Goal: Information Seeking & Learning: Learn about a topic

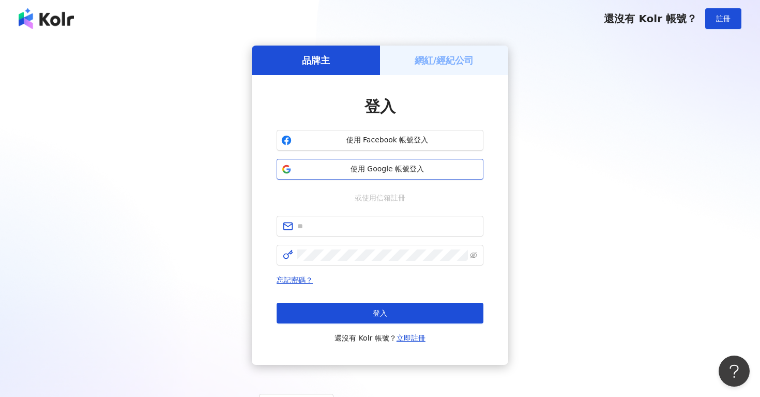
click at [429, 173] on span "使用 Google 帳號登入" at bounding box center [387, 169] width 183 height 10
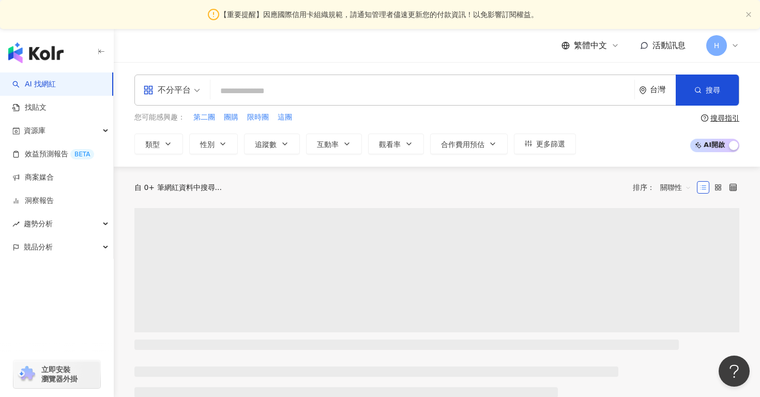
click at [723, 43] on span "H" at bounding box center [716, 45] width 21 height 21
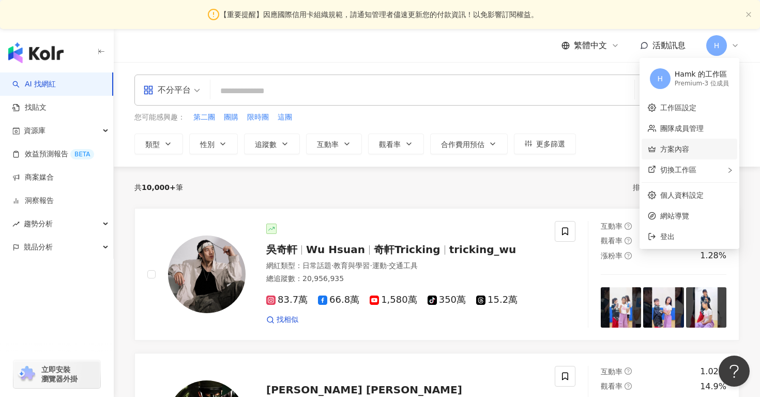
click at [679, 153] on link "方案內容" at bounding box center [674, 149] width 29 height 8
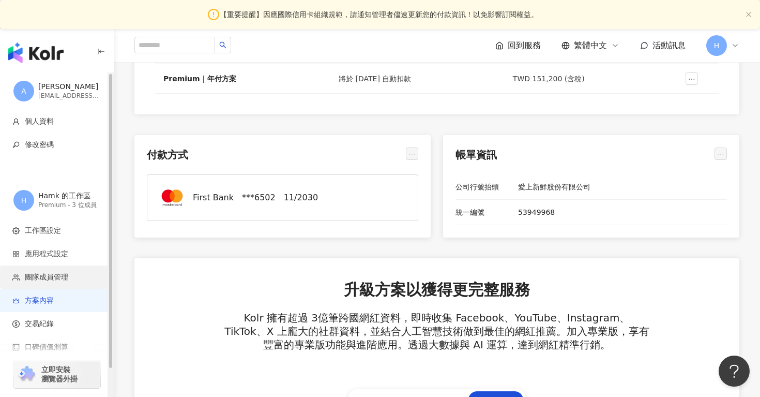
click at [74, 276] on span "團隊成員管理" at bounding box center [58, 277] width 93 height 10
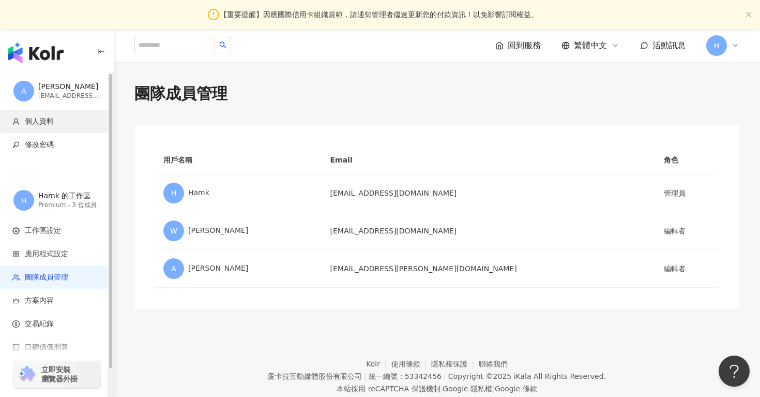
click at [71, 122] on span "個人資料" at bounding box center [58, 121] width 93 height 10
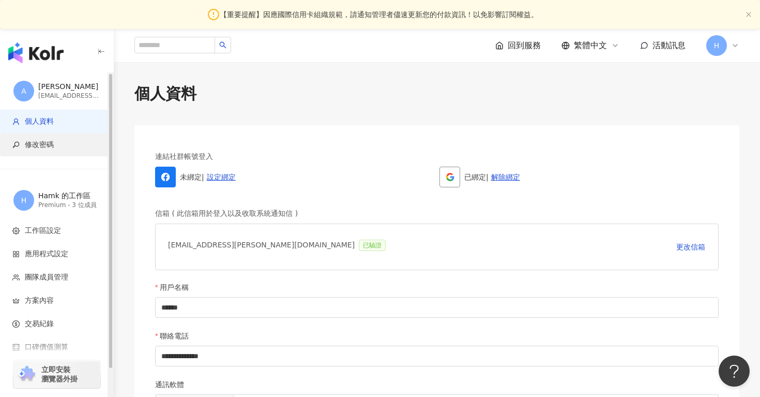
click at [65, 148] on span "修改密碼" at bounding box center [58, 145] width 93 height 10
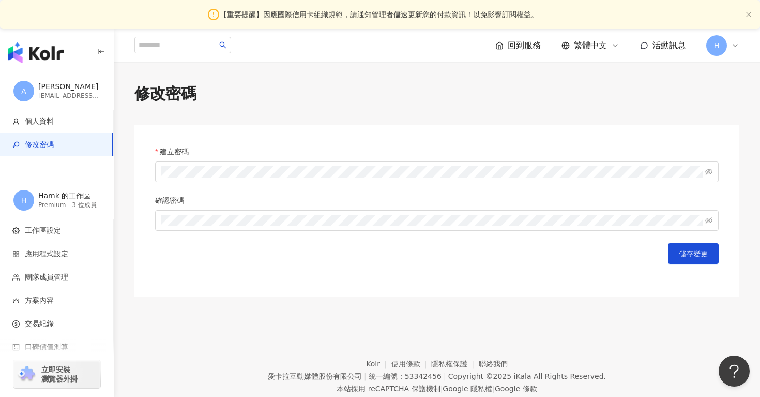
click at [61, 57] on img "button" at bounding box center [35, 52] width 55 height 21
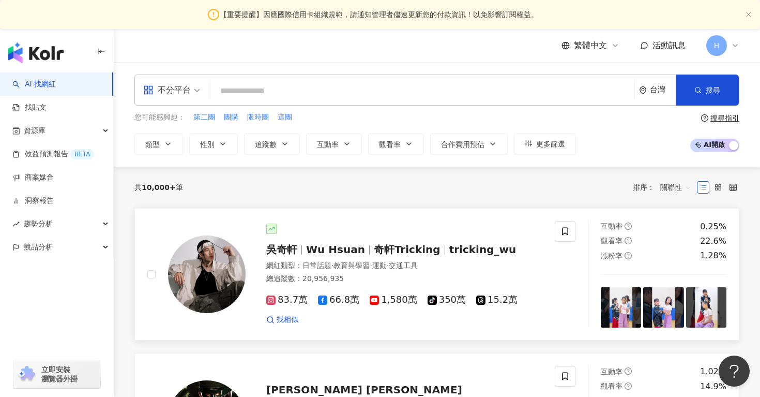
click at [235, 226] on div at bounding box center [196, 274] width 98 height 107
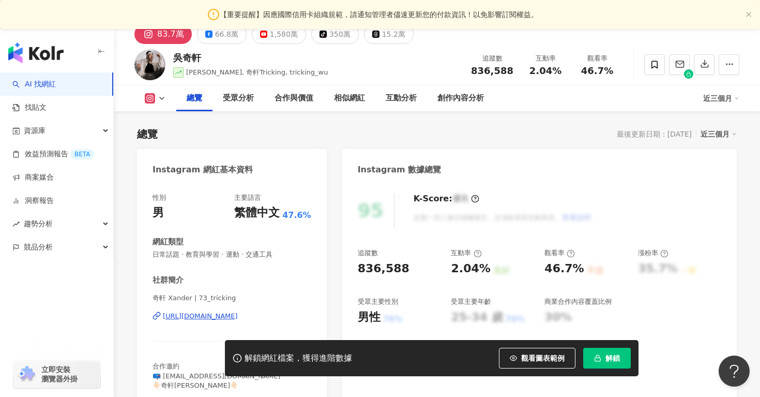
scroll to position [134, 0]
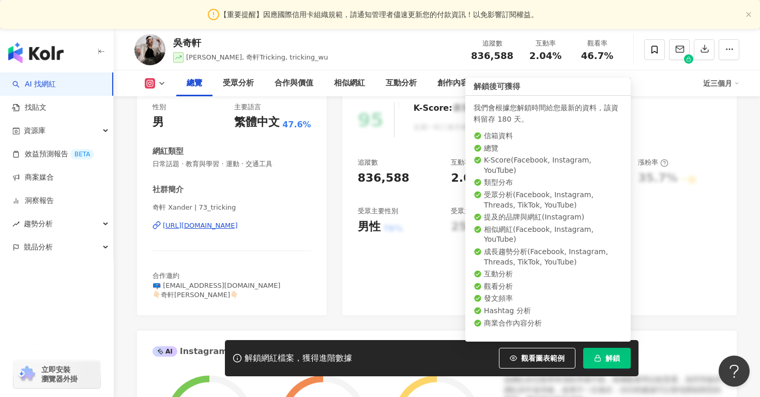
click at [606, 365] on button "解鎖" at bounding box center [607, 358] width 48 height 21
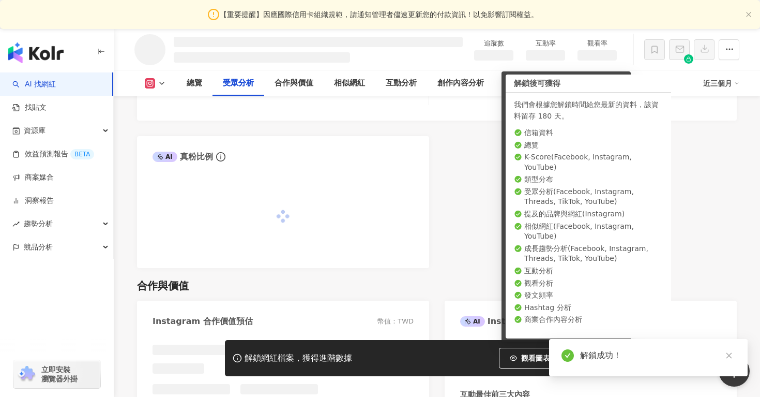
scroll to position [996, 0]
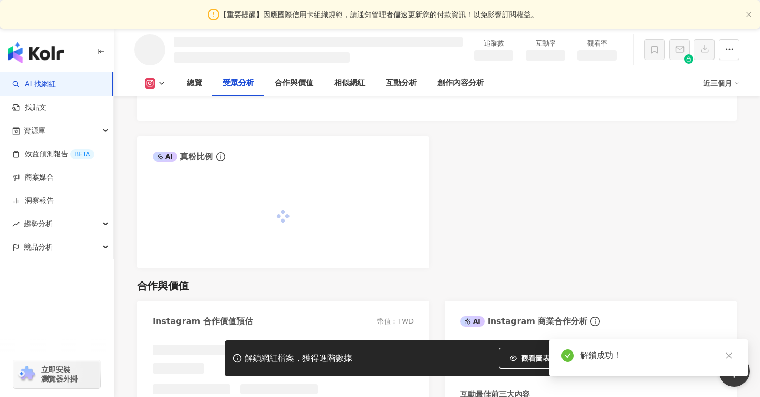
click at [580, 244] on div "AI Instagram 受眾樣貌分析 受眾年齡及性別分布 受眾所在國家地區分布 受眾所在城市分布 AI 真粉比例" at bounding box center [437, 89] width 600 height 358
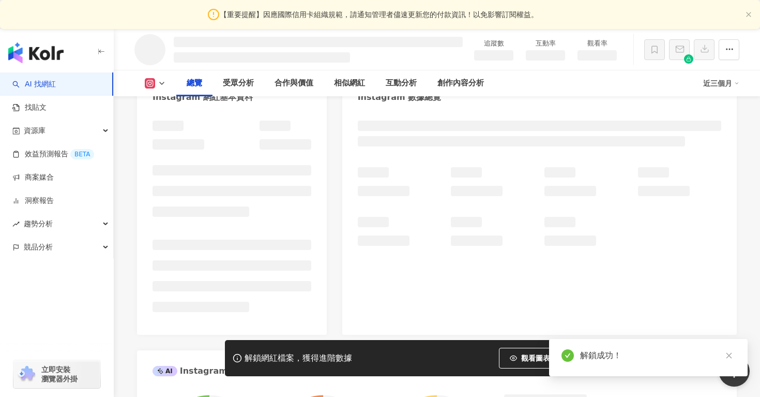
scroll to position [14, 0]
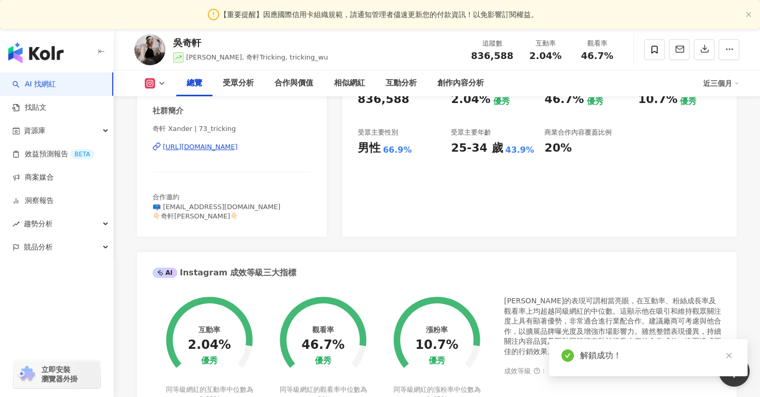
scroll to position [235, 0]
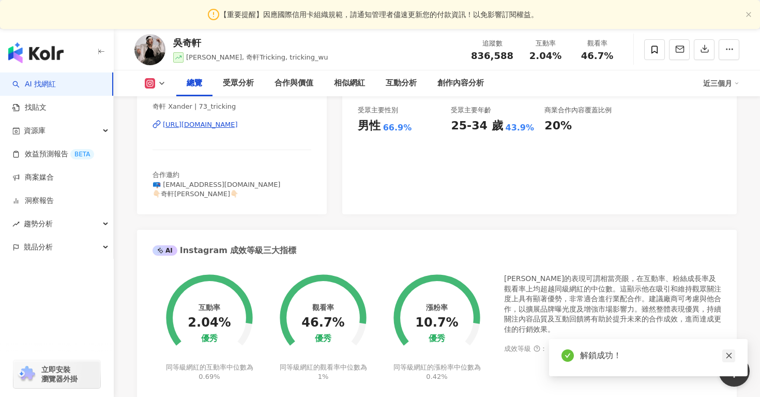
click at [732, 353] on icon "close" at bounding box center [729, 355] width 7 height 7
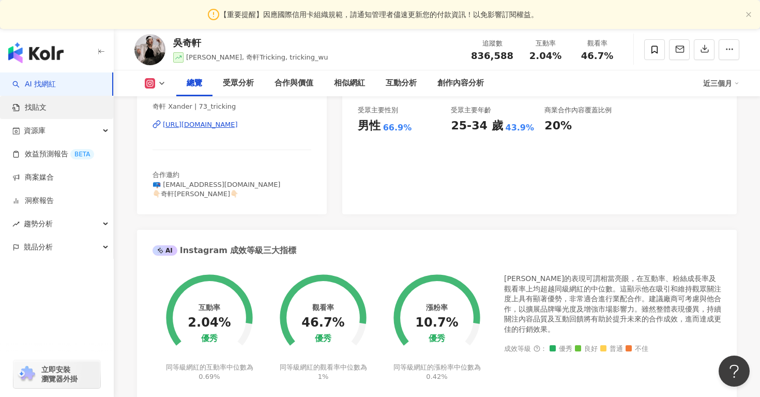
click at [47, 107] on link "找貼文" at bounding box center [29, 107] width 34 height 10
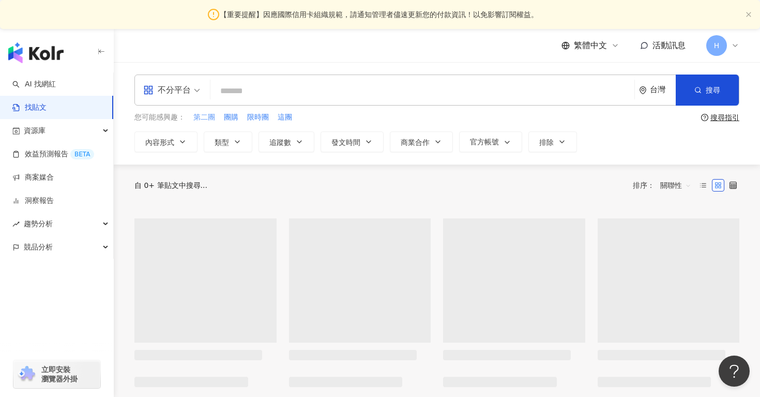
click at [206, 118] on span "第二團" at bounding box center [204, 117] width 22 height 10
type input "***"
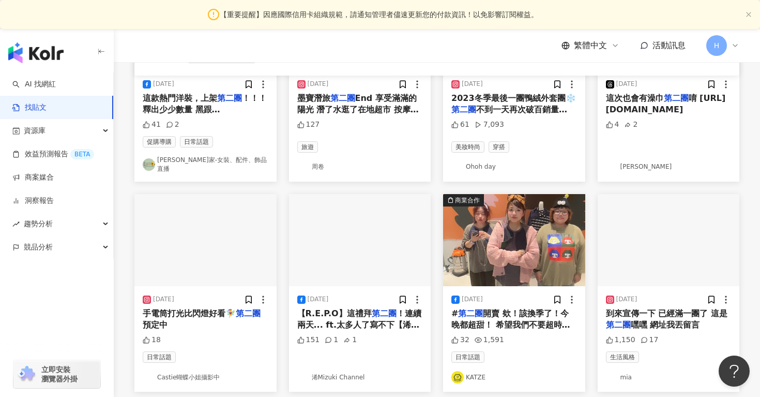
scroll to position [230, 0]
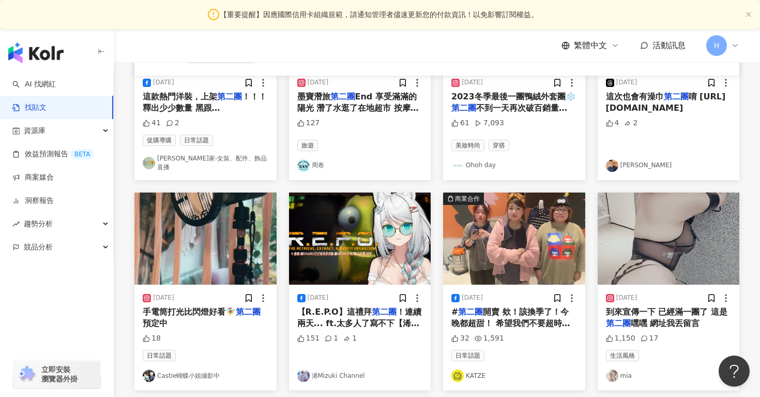
click at [638, 103] on span "唷 https://myship.7-11.com.tw/general/detail/GM2504106022636" at bounding box center [666, 102] width 120 height 21
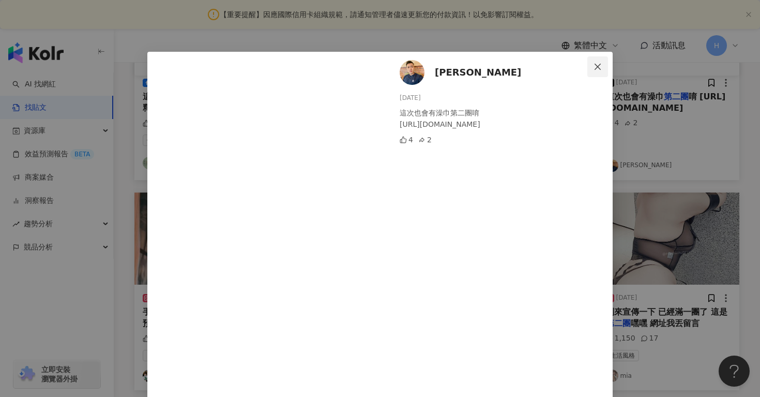
click at [599, 67] on icon "close" at bounding box center [598, 66] width 6 height 6
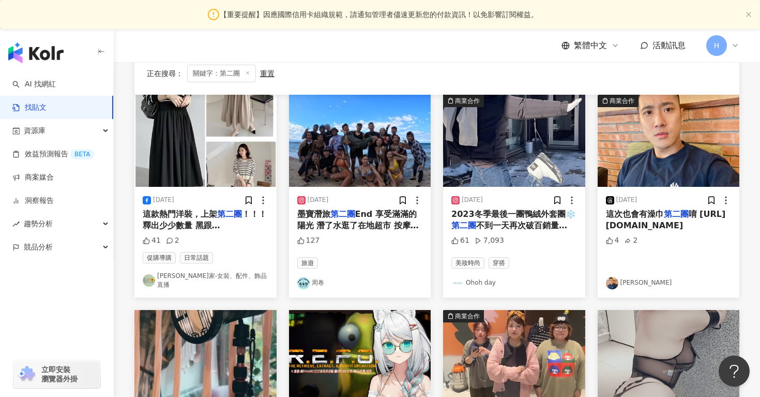
scroll to position [56, 0]
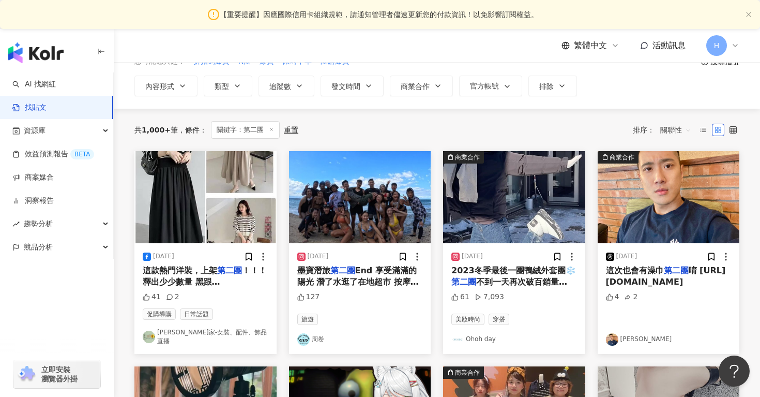
click at [616, 157] on div "商業合作" at bounding box center [622, 157] width 25 height 10
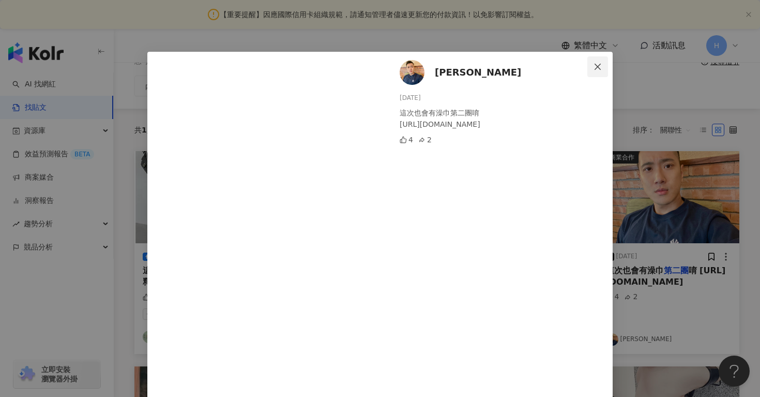
click at [598, 62] on button "Close" at bounding box center [598, 66] width 21 height 21
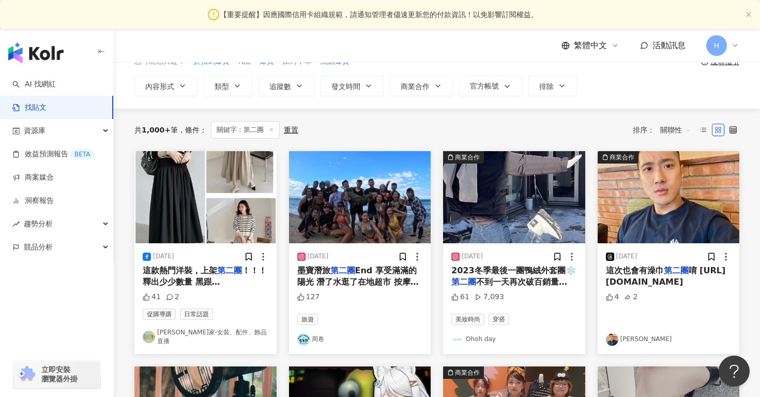
click at [716, 223] on img "button" at bounding box center [669, 197] width 142 height 92
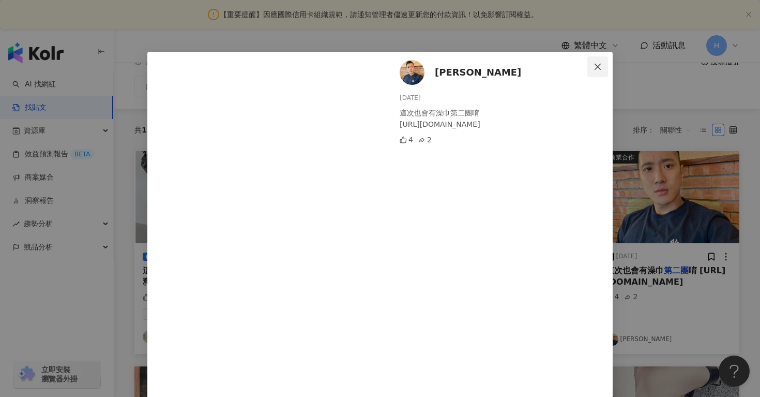
click at [595, 70] on icon "close" at bounding box center [598, 67] width 8 height 8
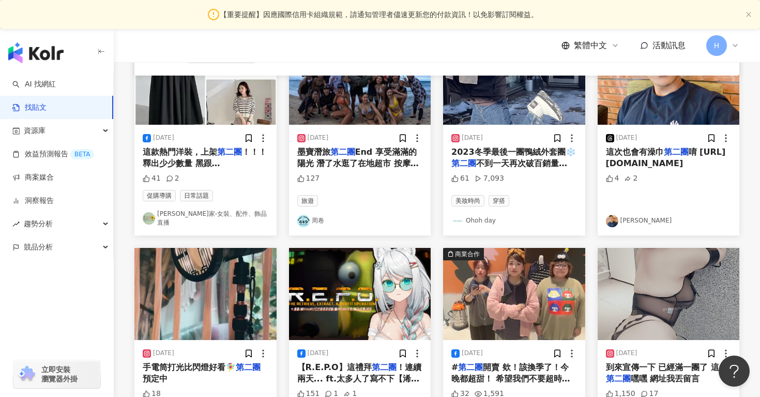
scroll to position [240, 0]
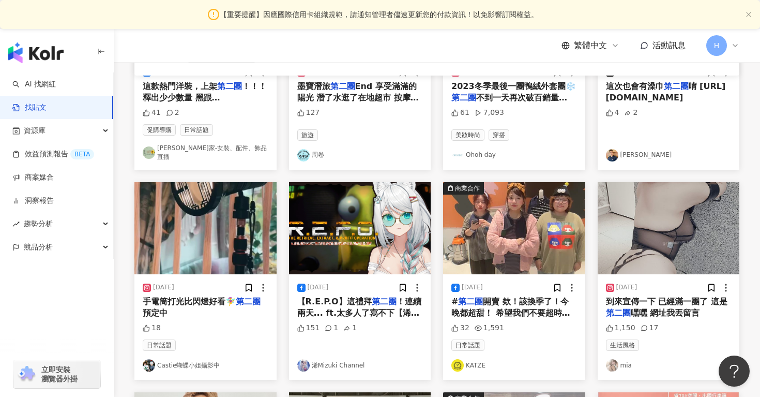
click at [510, 226] on img "button" at bounding box center [514, 228] width 142 height 92
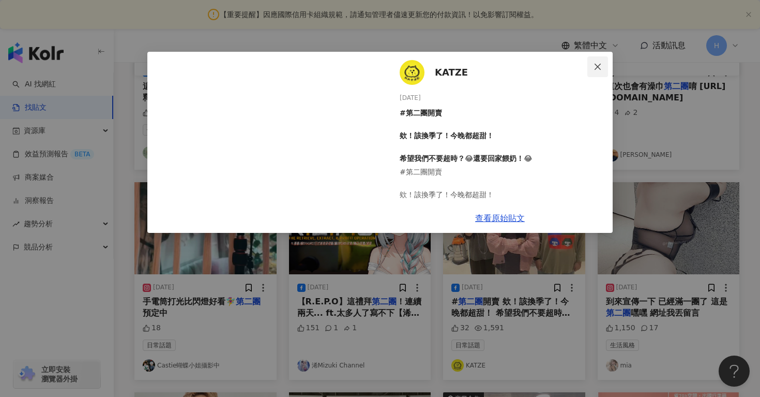
click at [598, 69] on icon "close" at bounding box center [598, 67] width 8 height 8
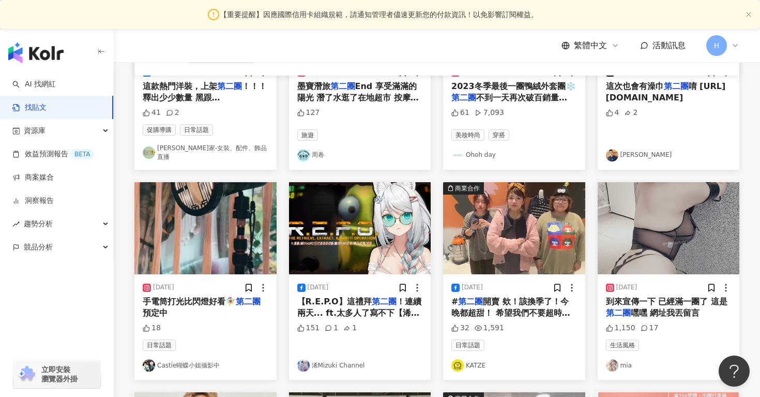
scroll to position [320, 0]
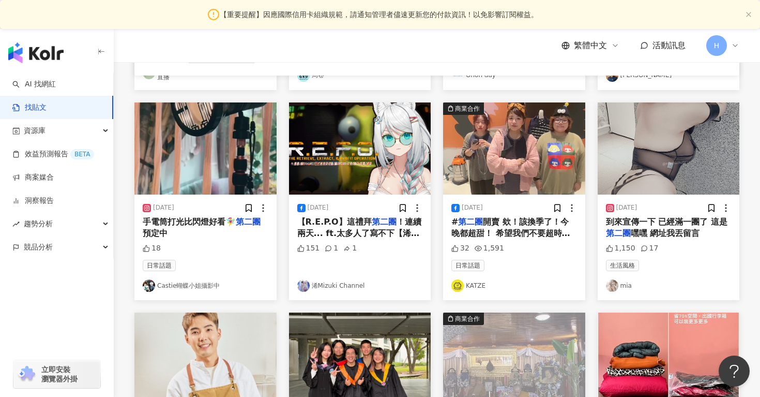
click at [464, 279] on link "KATZE" at bounding box center [515, 285] width 126 height 12
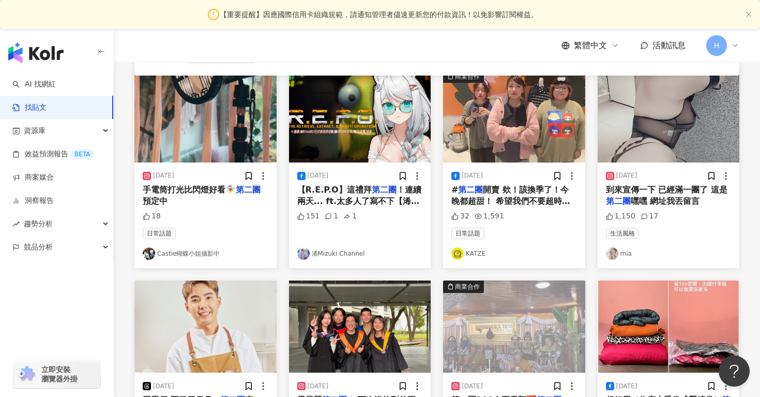
scroll to position [365, 0]
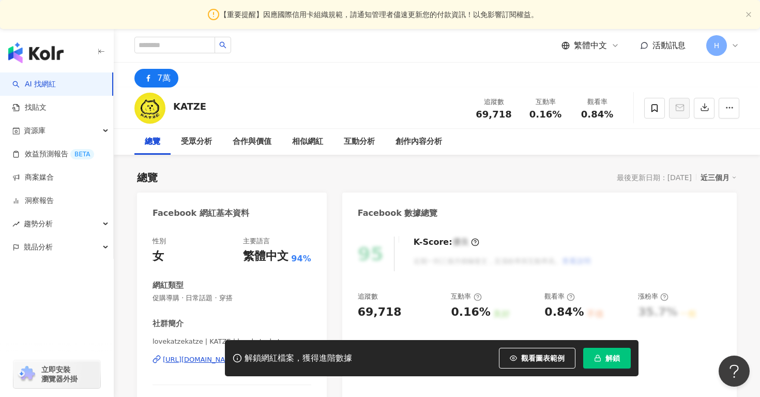
click at [234, 357] on icon at bounding box center [237, 357] width 9 height 9
click at [238, 359] on icon at bounding box center [237, 357] width 9 height 9
click at [98, 228] on div "趨勢分析" at bounding box center [56, 223] width 113 height 23
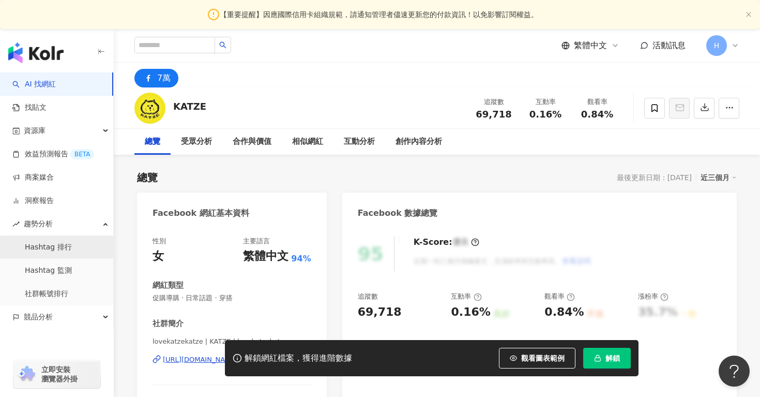
click at [72, 250] on link "Hashtag 排行" at bounding box center [48, 247] width 47 height 10
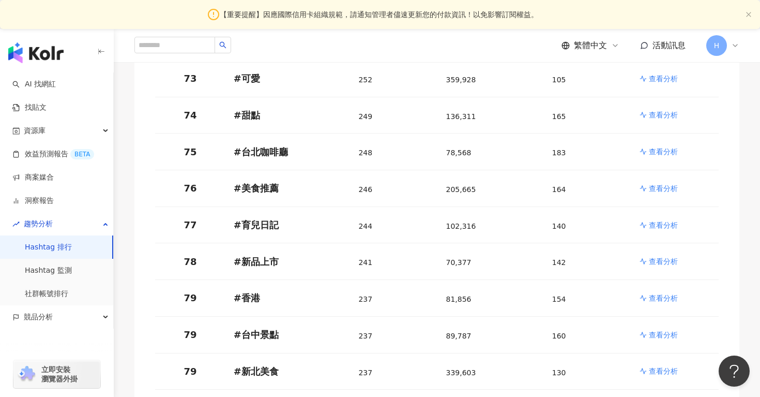
scroll to position [2880, 0]
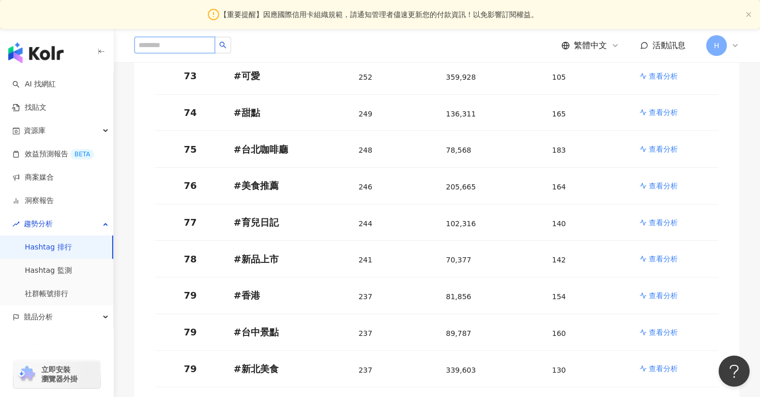
click at [203, 51] on input "search" at bounding box center [174, 45] width 81 height 17
type input "**"
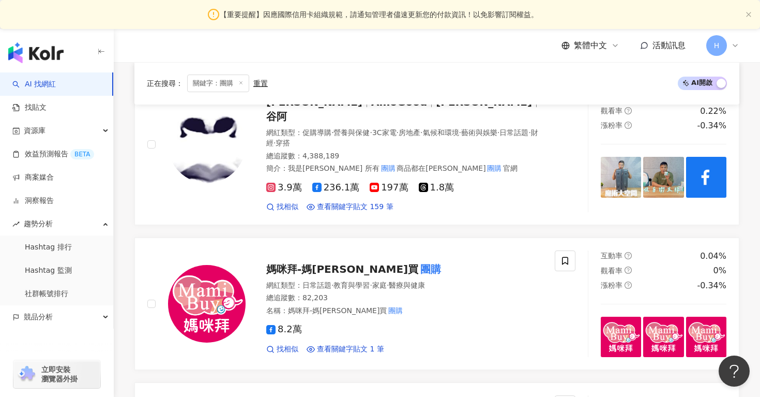
scroll to position [360, 0]
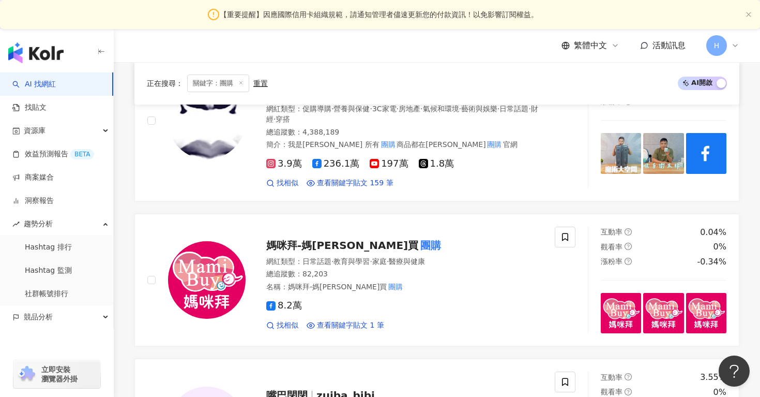
click at [727, 44] on div "H" at bounding box center [722, 45] width 33 height 21
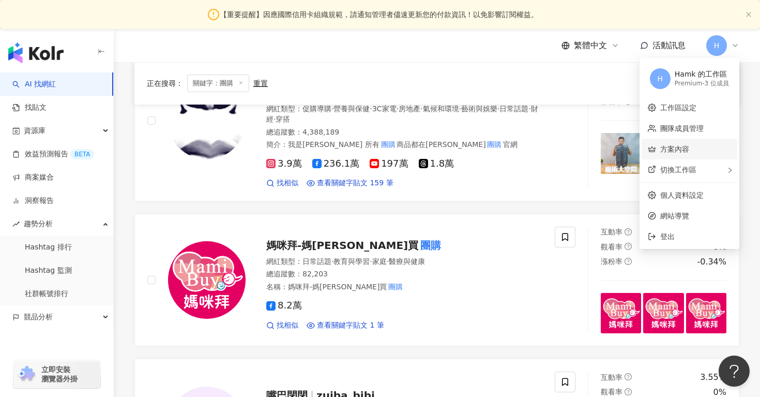
click at [663, 147] on link "方案內容" at bounding box center [674, 149] width 29 height 8
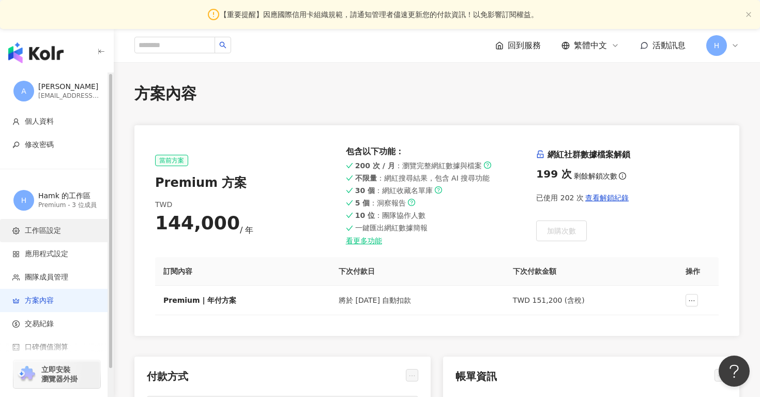
scroll to position [30, 0]
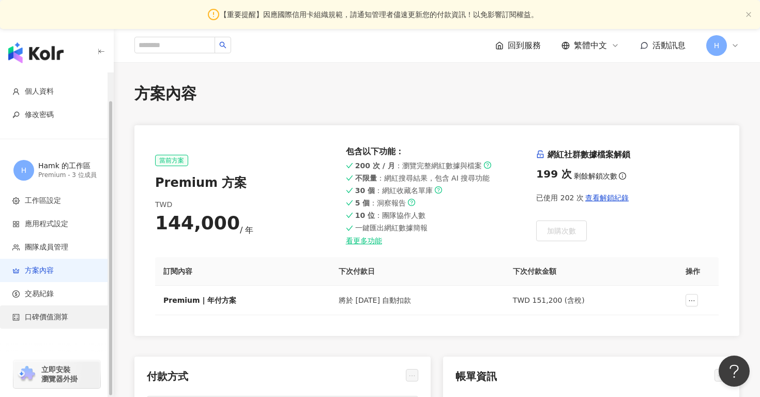
click at [65, 314] on span "口碑價值測算" at bounding box center [46, 317] width 43 height 10
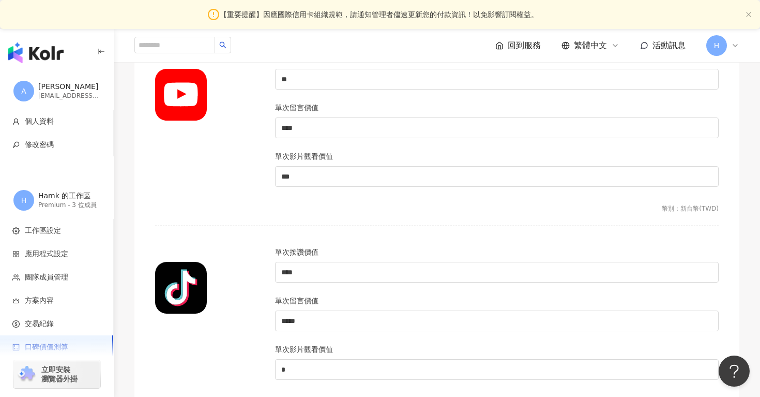
scroll to position [1092, 0]
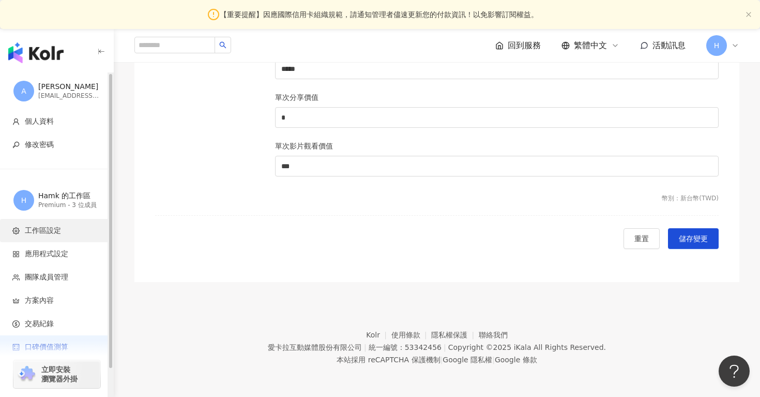
click at [35, 227] on span "工作區設定" at bounding box center [43, 230] width 36 height 10
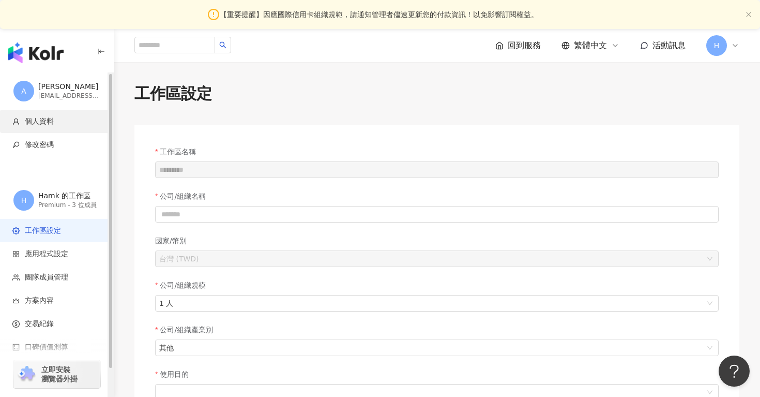
click at [51, 122] on span "個人資料" at bounding box center [39, 121] width 29 height 10
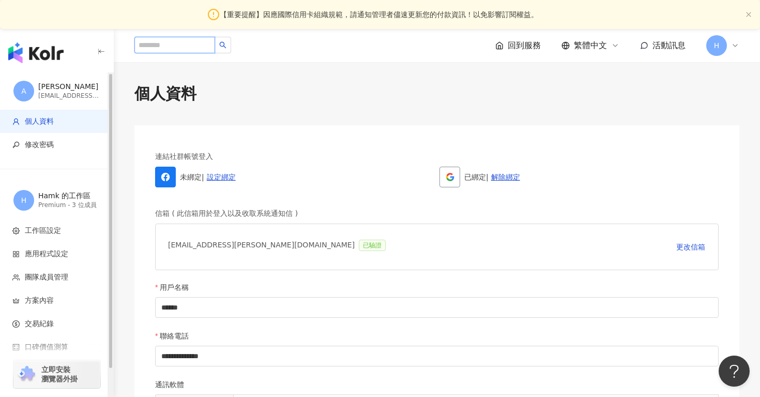
click at [169, 48] on input "search" at bounding box center [174, 45] width 81 height 17
click at [60, 55] on img "button" at bounding box center [35, 52] width 55 height 21
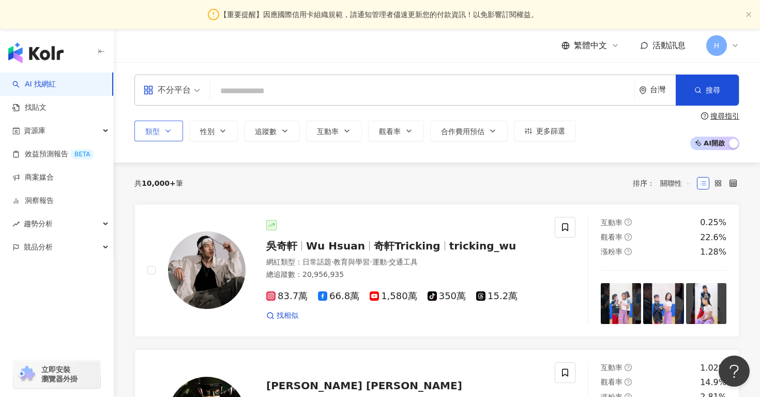
click at [165, 129] on icon "button" at bounding box center [168, 131] width 8 height 8
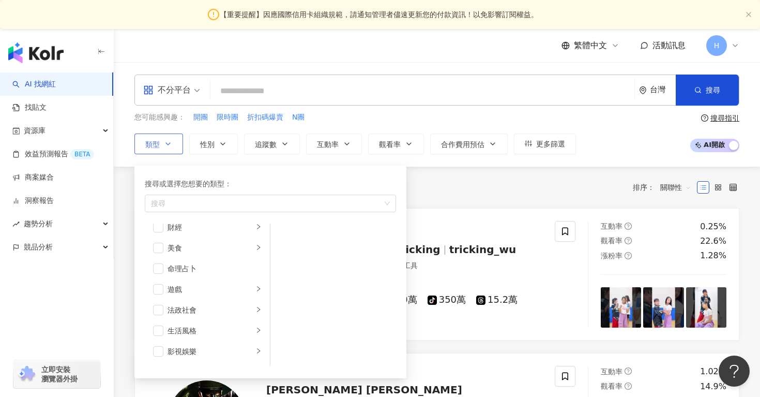
scroll to position [132, 0]
click at [218, 255] on li "美食" at bounding box center [207, 248] width 121 height 21
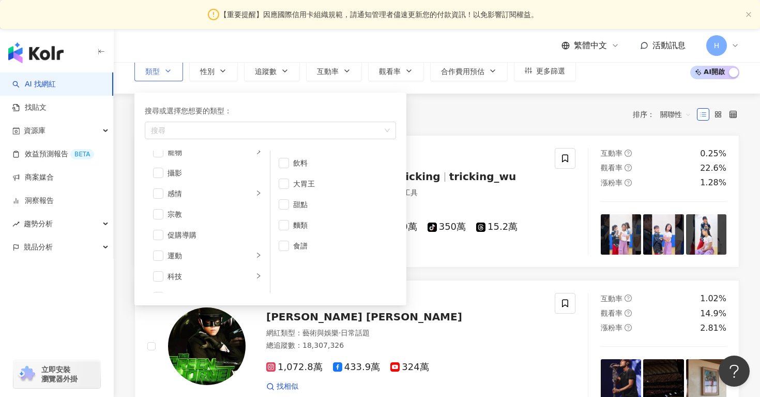
scroll to position [358, 0]
click at [498, 130] on div "共 10,000+ 筆 排序： 關聯性" at bounding box center [436, 114] width 605 height 41
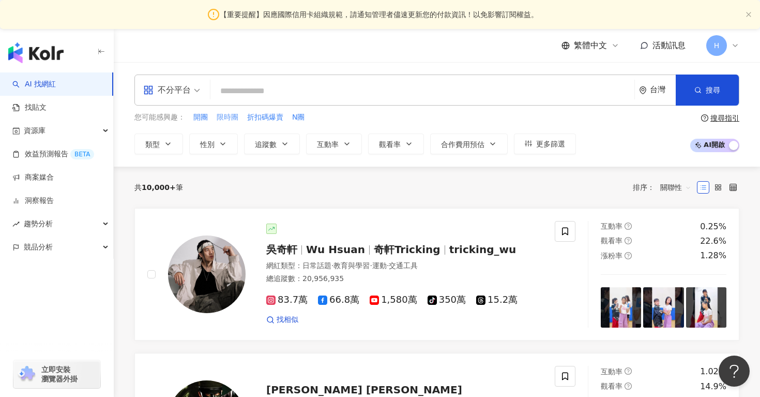
click at [231, 118] on span "限時團" at bounding box center [228, 117] width 22 height 10
type input "***"
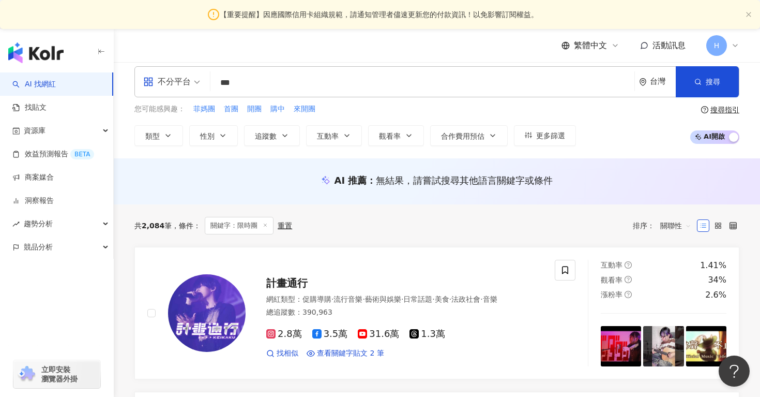
scroll to position [8, 0]
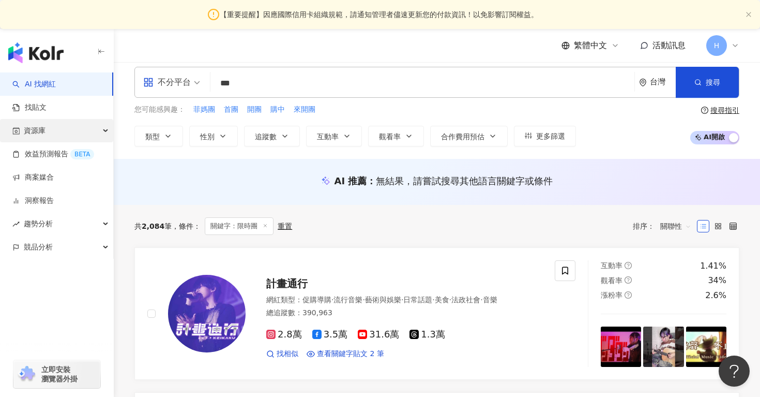
click at [100, 130] on div "資源庫" at bounding box center [56, 130] width 113 height 23
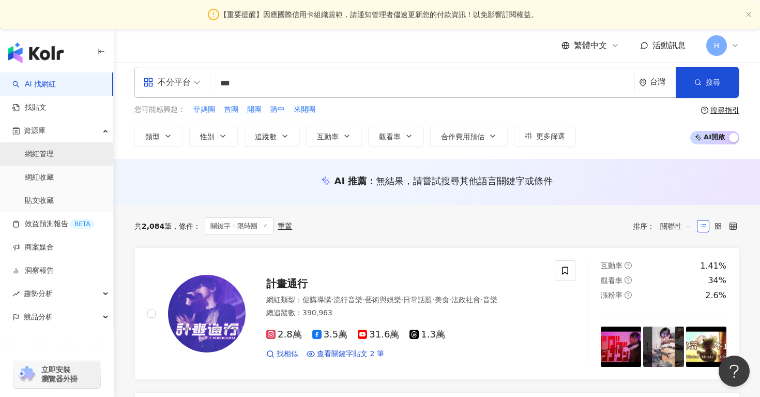
click at [54, 153] on link "網紅管理" at bounding box center [39, 154] width 29 height 10
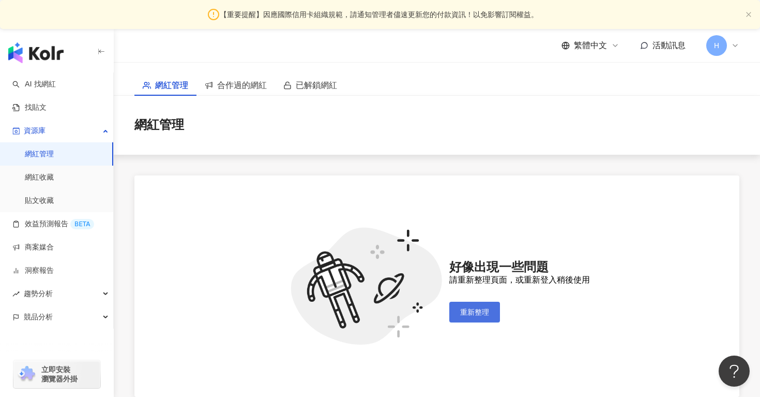
click at [479, 315] on span "重新整理" at bounding box center [474, 312] width 29 height 8
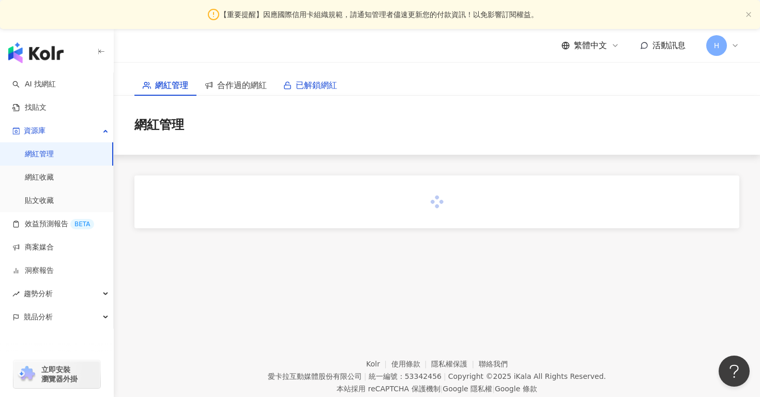
click at [287, 86] on icon at bounding box center [287, 85] width 8 height 8
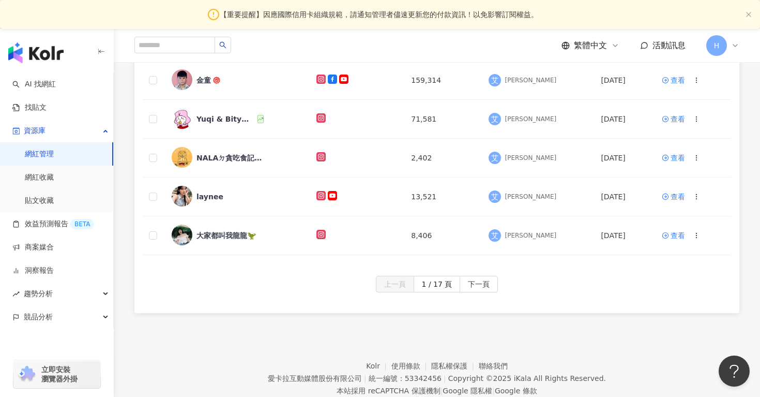
scroll to position [391, 0]
click at [229, 234] on div "大家都叫我龍龍🦖" at bounding box center [226, 235] width 59 height 10
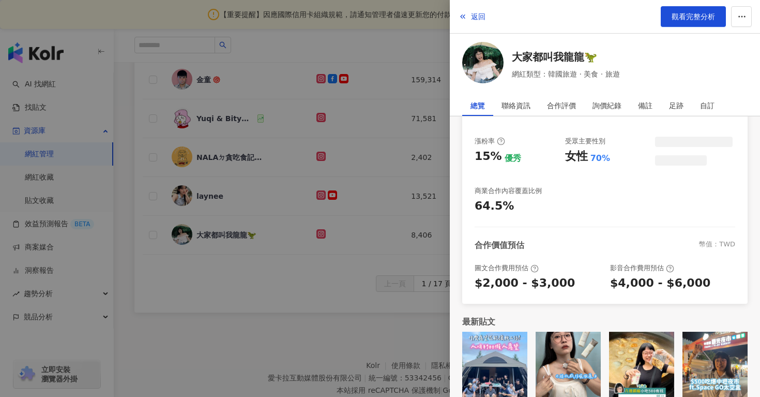
scroll to position [198, 0]
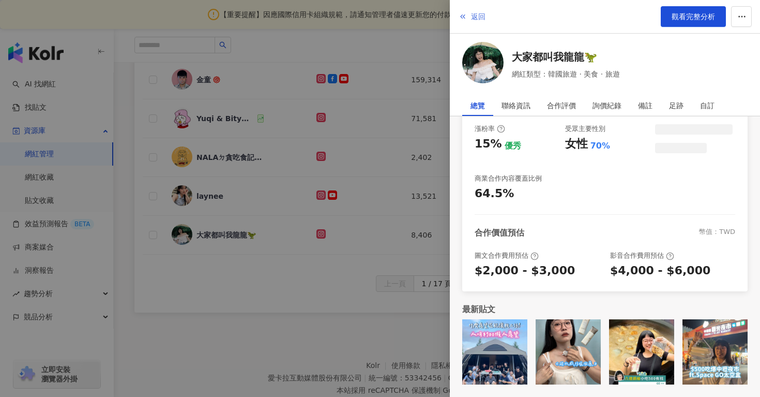
click at [474, 19] on span "返回" at bounding box center [478, 16] width 14 height 8
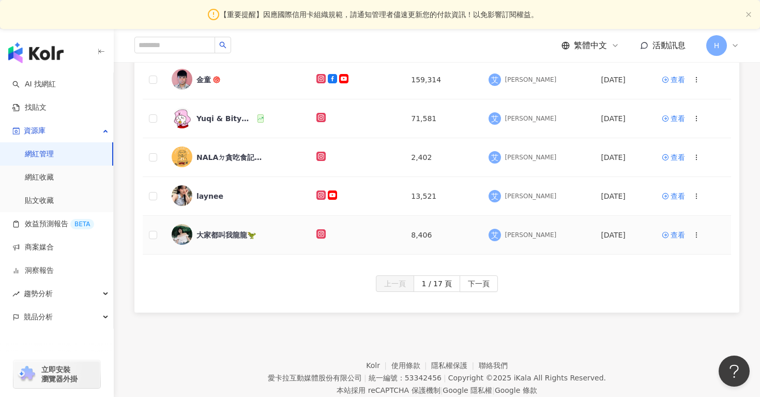
scroll to position [0, 0]
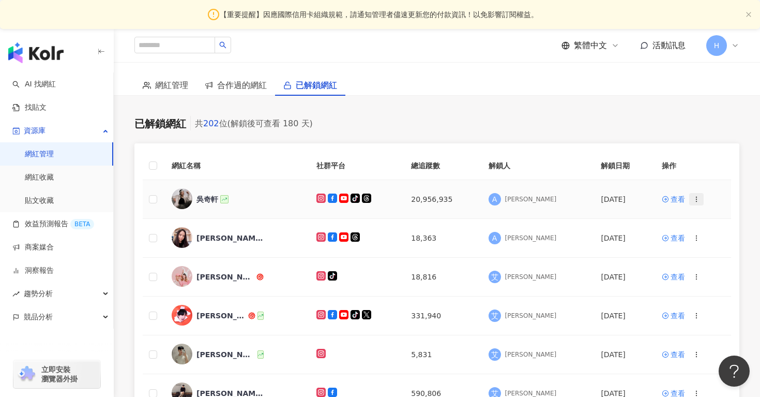
click at [693, 199] on icon "button" at bounding box center [696, 199] width 7 height 7
click at [659, 309] on span "移除網紅管理" at bounding box center [653, 307] width 43 height 8
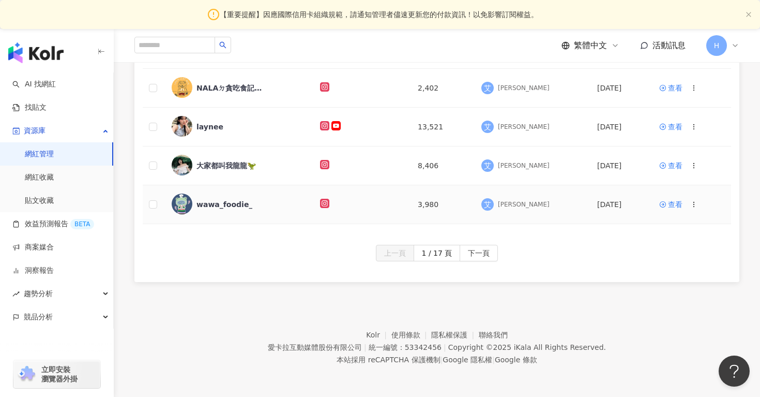
scroll to position [420, 0]
click at [474, 255] on span "下一頁" at bounding box center [479, 254] width 22 height 17
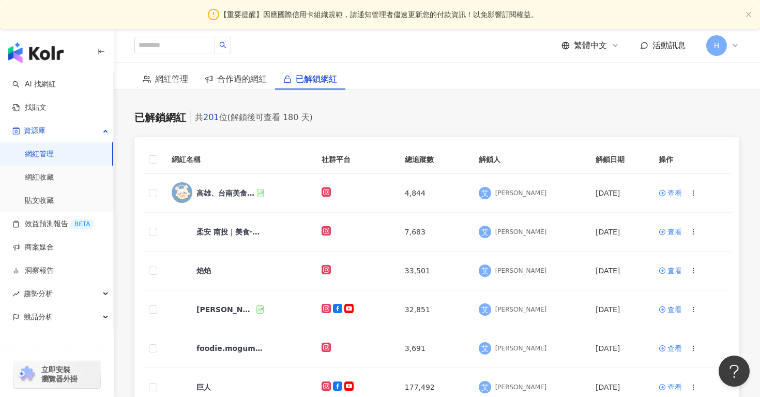
scroll to position [0, 0]
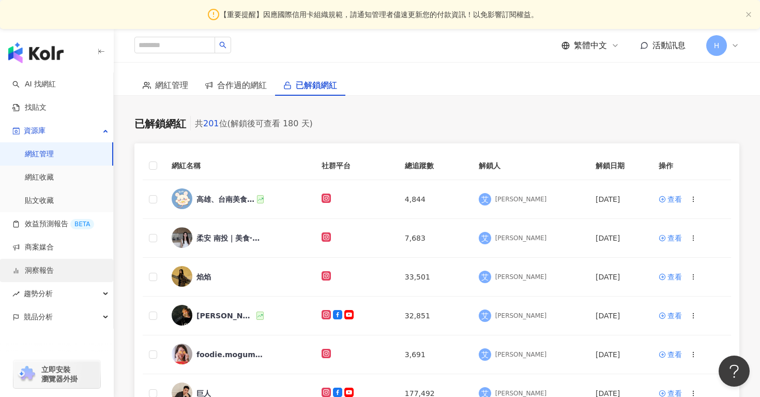
click at [53, 270] on link "洞察報告" at bounding box center [32, 270] width 41 height 10
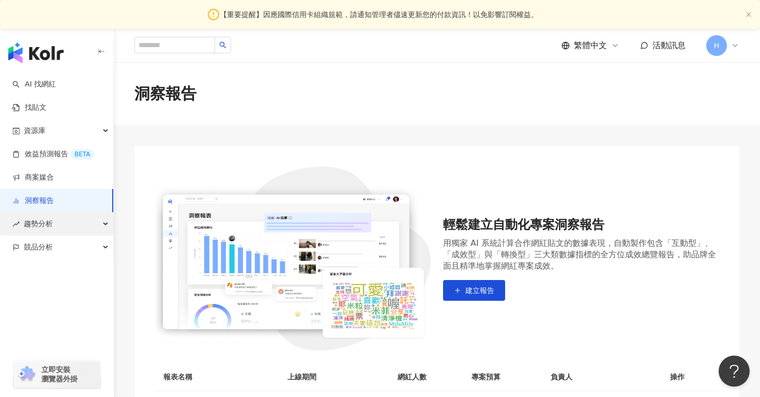
click at [68, 220] on div "趨勢分析" at bounding box center [56, 223] width 113 height 23
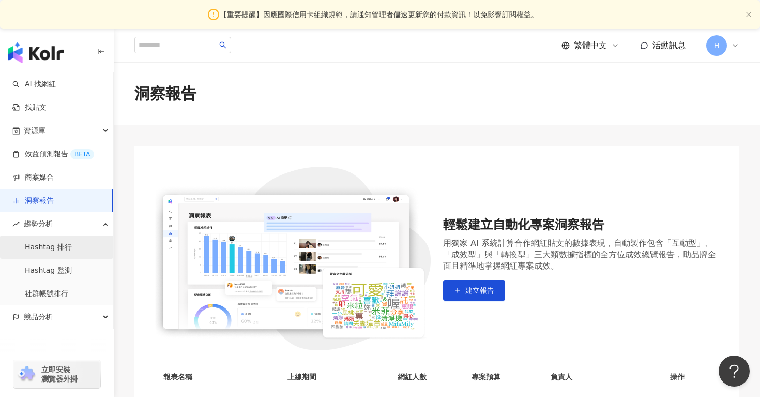
click at [72, 242] on link "Hashtag 排行" at bounding box center [48, 247] width 47 height 10
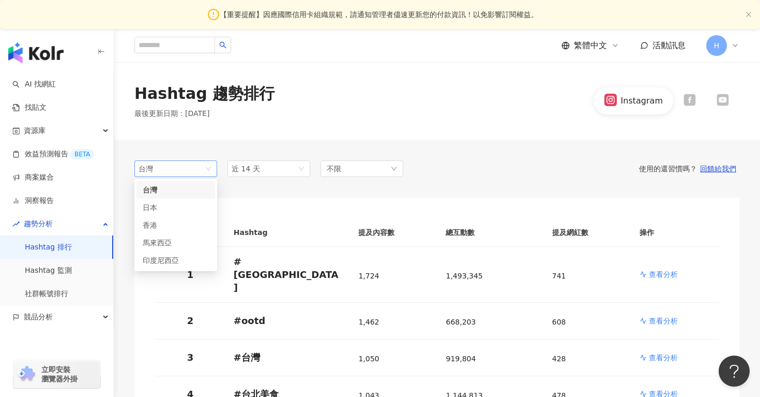
click at [208, 169] on span "台灣" at bounding box center [176, 169] width 74 height 16
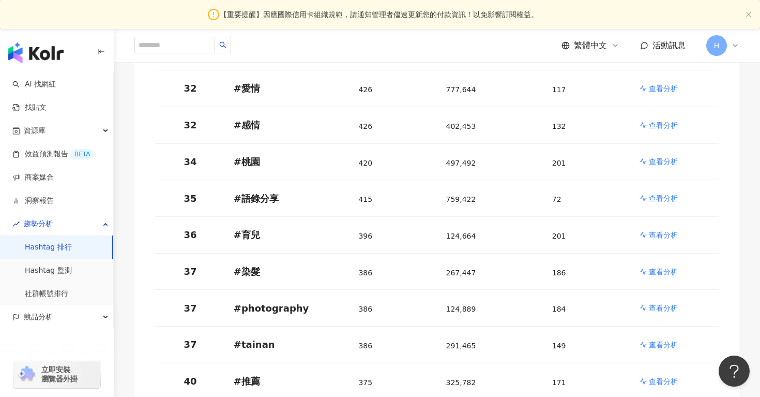
scroll to position [1350, 0]
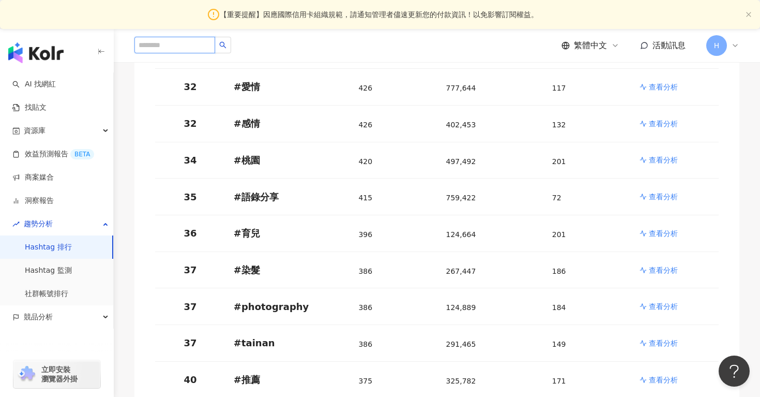
click at [180, 49] on input "search" at bounding box center [174, 45] width 81 height 17
click at [93, 134] on div "資源庫" at bounding box center [56, 130] width 113 height 23
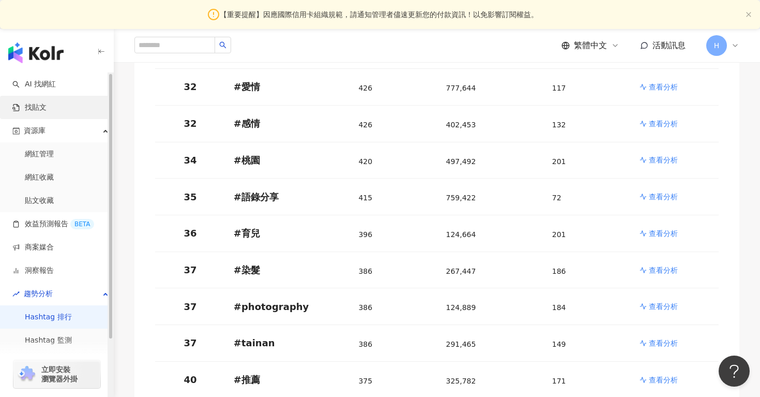
click at [47, 103] on link "找貼文" at bounding box center [29, 107] width 34 height 10
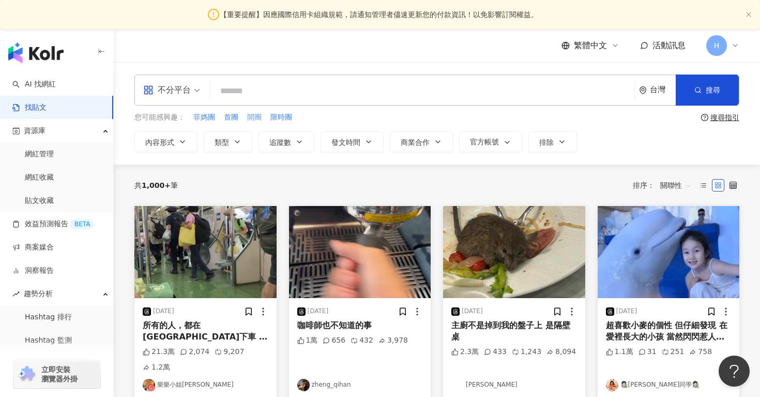
click at [254, 116] on span "開團" at bounding box center [254, 117] width 14 height 10
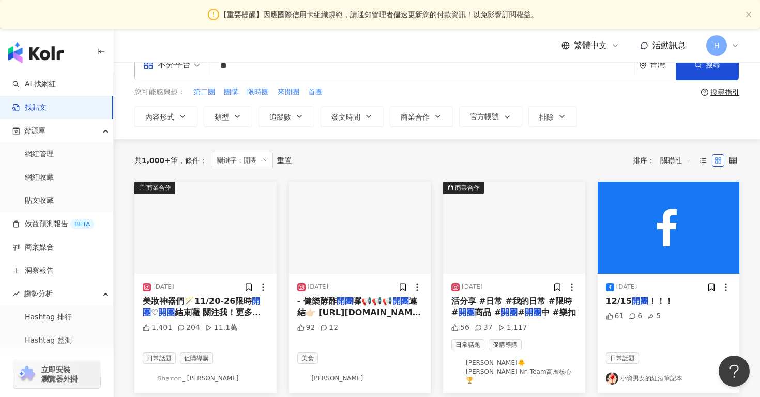
scroll to position [31, 0]
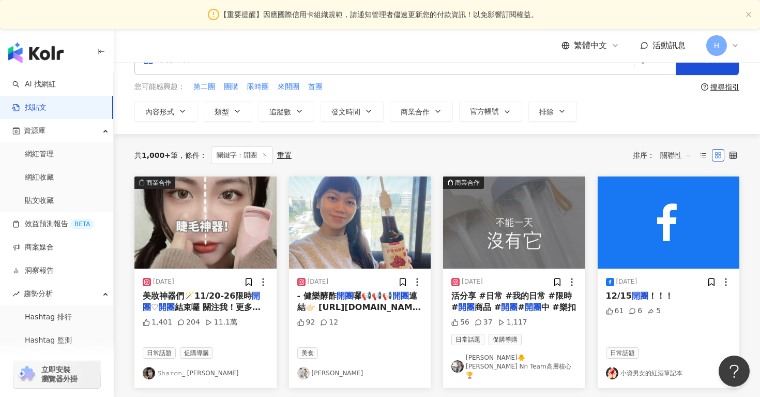
click at [322, 367] on link "阿董" at bounding box center [360, 373] width 126 height 12
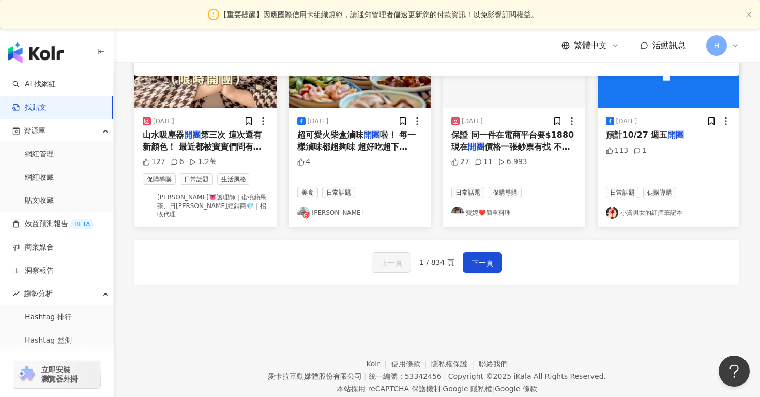
scroll to position [632, 0]
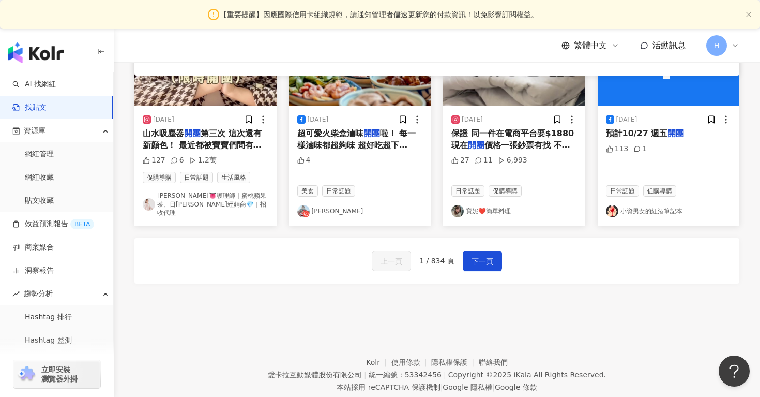
click at [324, 205] on link "Lea x 蕾雅" at bounding box center [360, 211] width 126 height 12
click at [491, 205] on link "寶妮❤️簡單料理" at bounding box center [515, 211] width 126 height 12
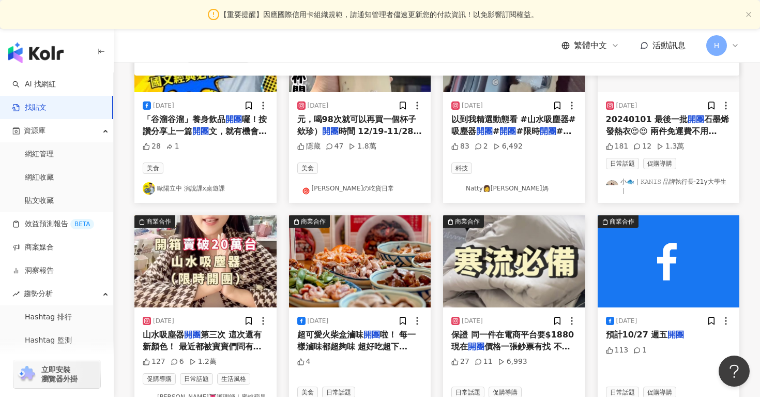
scroll to position [0, 0]
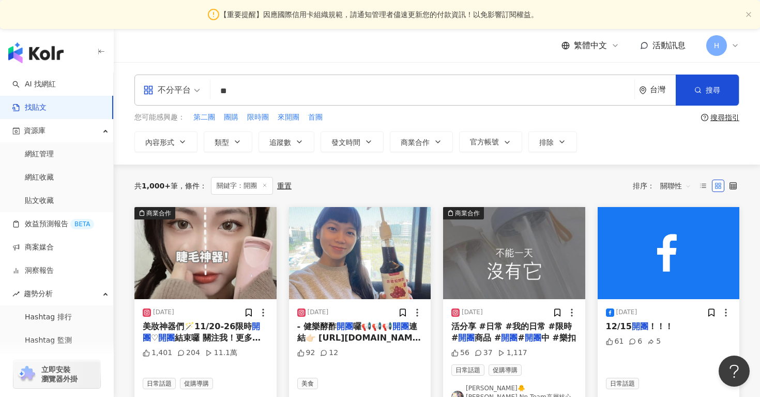
click at [260, 94] on input "**" at bounding box center [423, 91] width 416 height 22
type input "*"
type input "****"
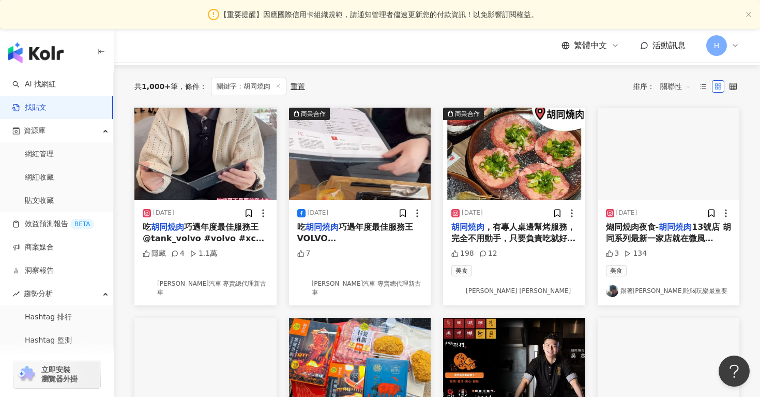
scroll to position [102, 0]
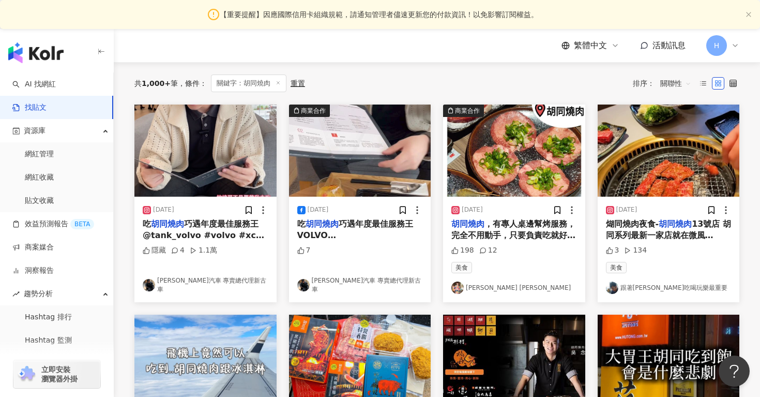
click at [483, 287] on link "Angel Chen" at bounding box center [515, 287] width 126 height 12
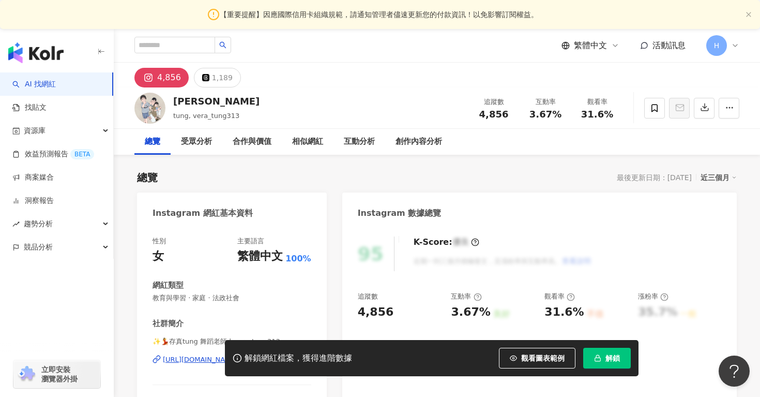
click at [199, 355] on div "解鎖網紅檔案，獲得進階數據 觀看圖表範例 解鎖" at bounding box center [380, 358] width 760 height 36
click at [187, 360] on div "解鎖網紅檔案，獲得進階數據 觀看圖表範例 解鎖" at bounding box center [380, 358] width 760 height 36
click at [189, 359] on div "解鎖網紅檔案，獲得進階數據 觀看圖表範例 解鎖" at bounding box center [380, 358] width 760 height 36
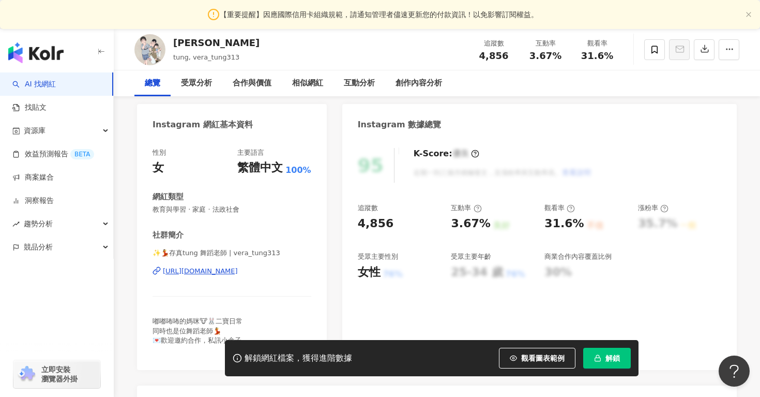
scroll to position [102, 0]
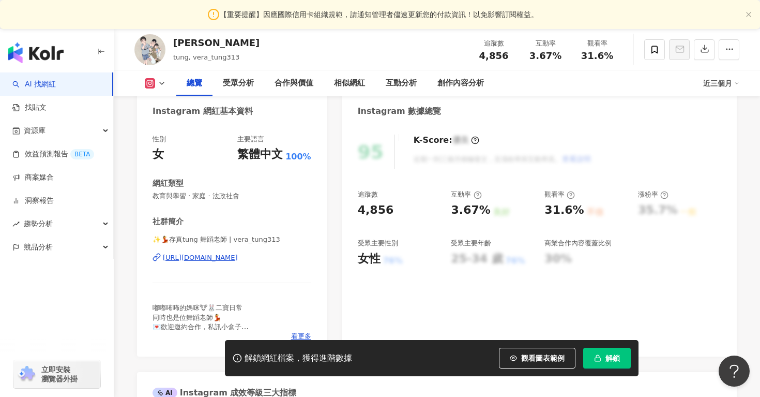
click at [224, 255] on div "[URL][DOMAIN_NAME]" at bounding box center [200, 257] width 75 height 9
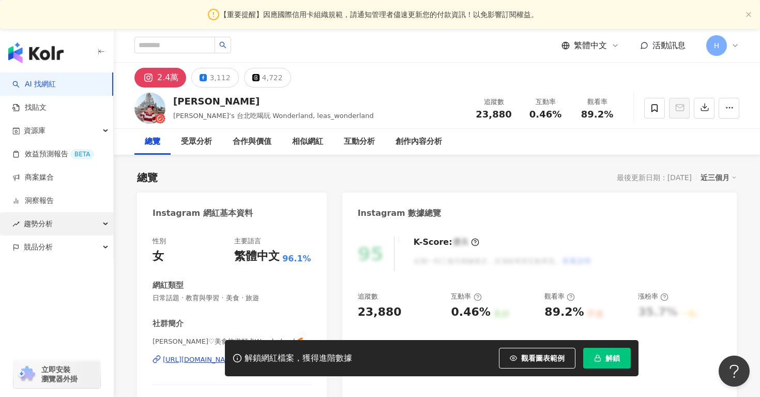
click at [101, 223] on div "趨勢分析" at bounding box center [56, 223] width 113 height 23
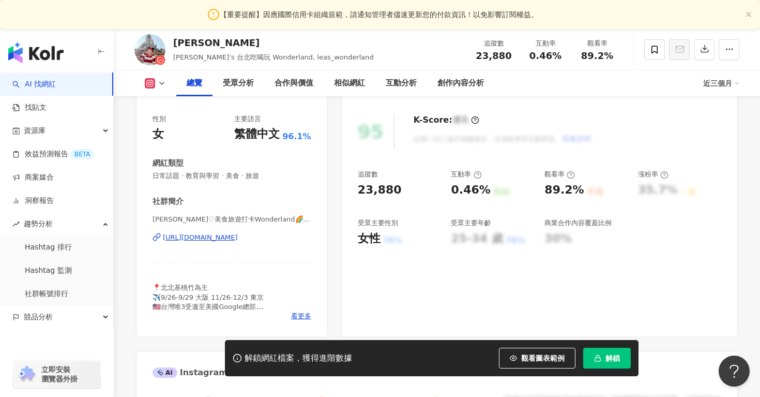
scroll to position [123, 0]
click at [212, 239] on div "[URL][DOMAIN_NAME]" at bounding box center [200, 236] width 75 height 9
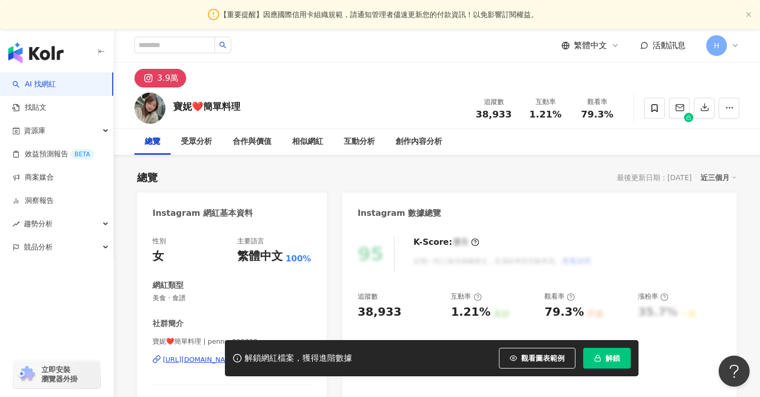
scroll to position [133, 0]
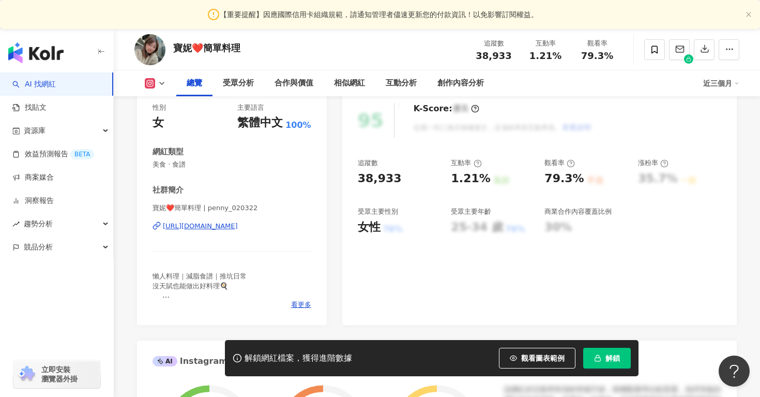
click at [238, 229] on div "[URL][DOMAIN_NAME]" at bounding box center [200, 225] width 75 height 9
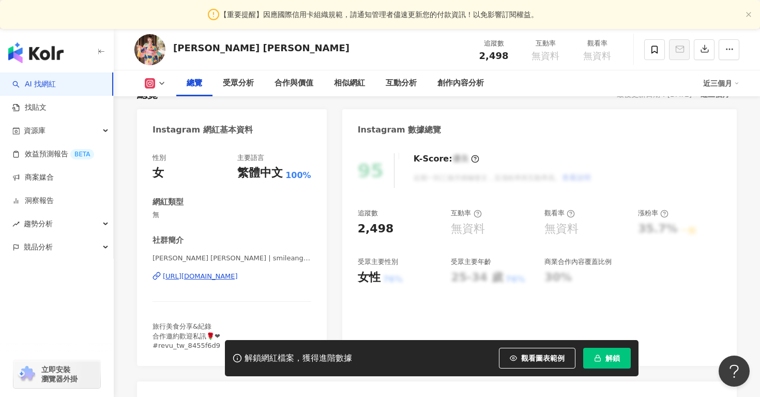
scroll to position [101, 0]
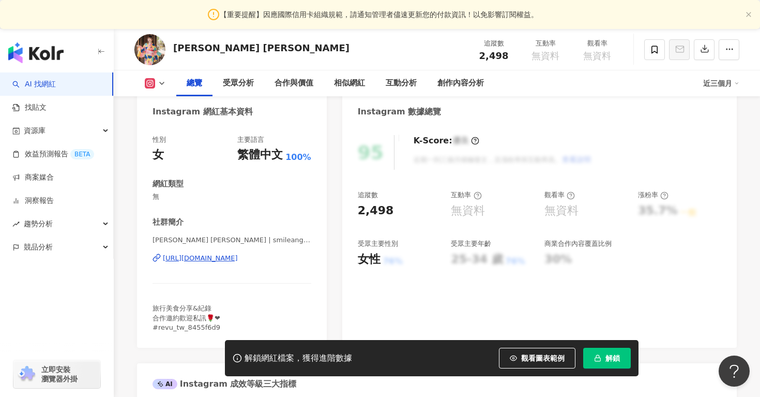
click at [238, 260] on div "https://www.instagram.com/smileange1/" at bounding box center [200, 257] width 75 height 9
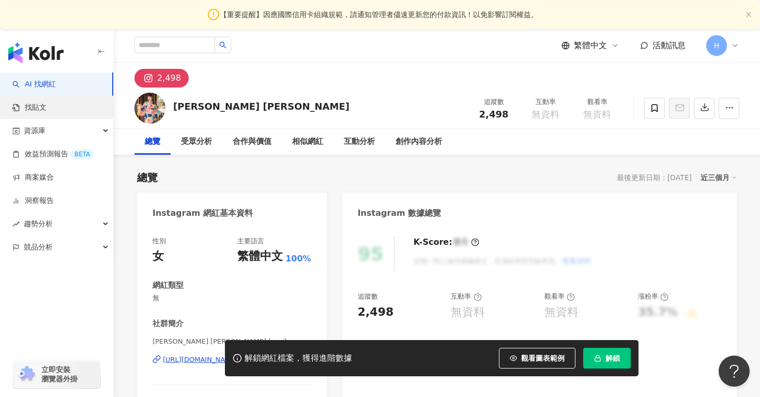
click at [47, 112] on link "找貼文" at bounding box center [29, 107] width 34 height 10
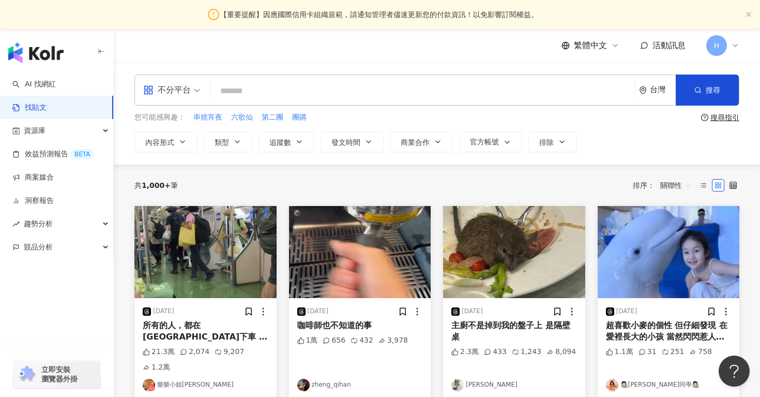
click at [262, 94] on input "search" at bounding box center [423, 91] width 416 height 22
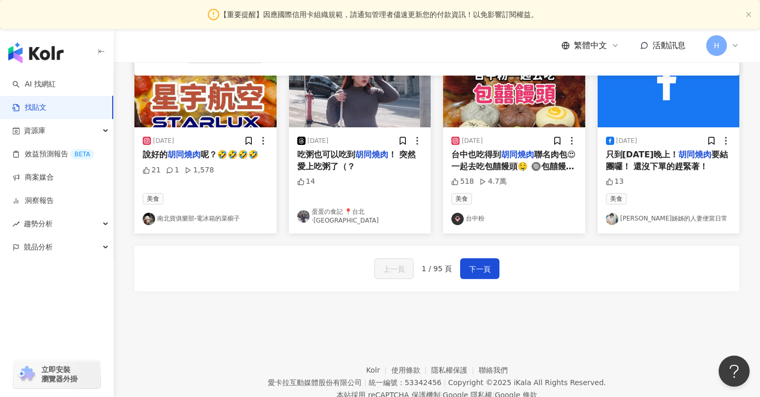
scroll to position [590, 0]
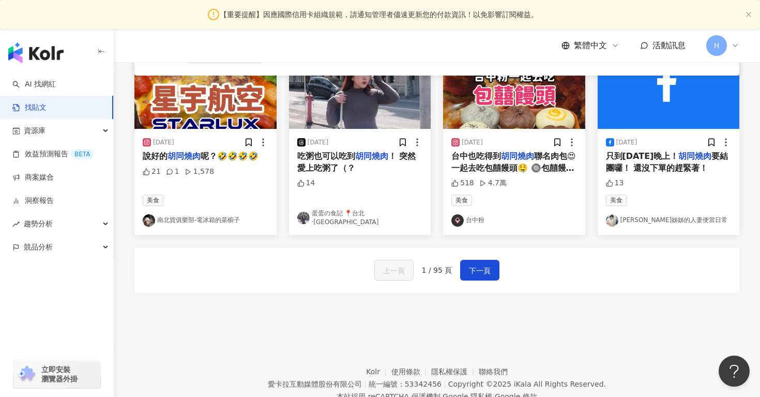
click at [637, 220] on link "蘇菲姊姊的人妻便當日常" at bounding box center [669, 220] width 126 height 12
click at [471, 273] on span "下一頁" at bounding box center [480, 270] width 22 height 12
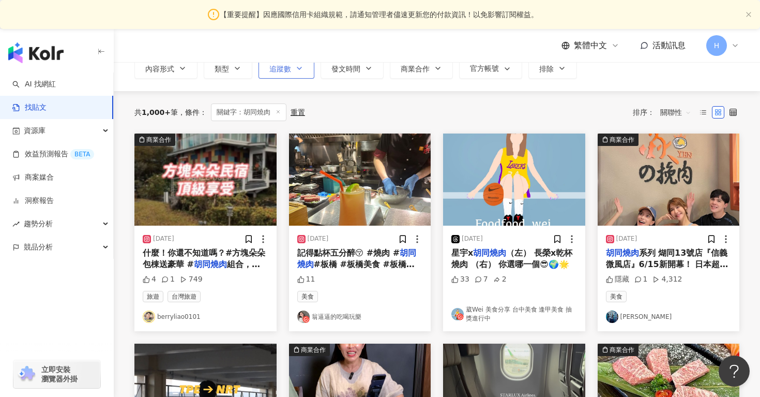
scroll to position [0, 0]
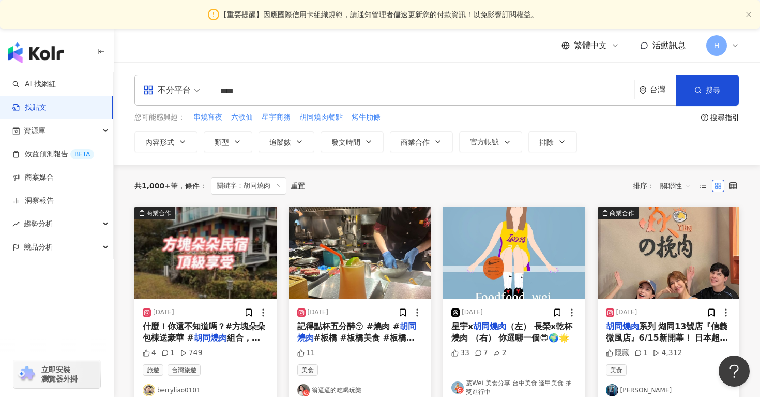
click at [284, 95] on input "****" at bounding box center [423, 91] width 416 height 22
type input "*******"
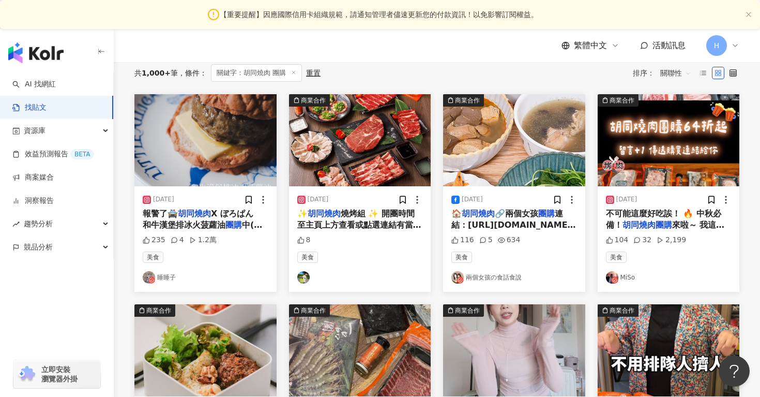
scroll to position [114, 0]
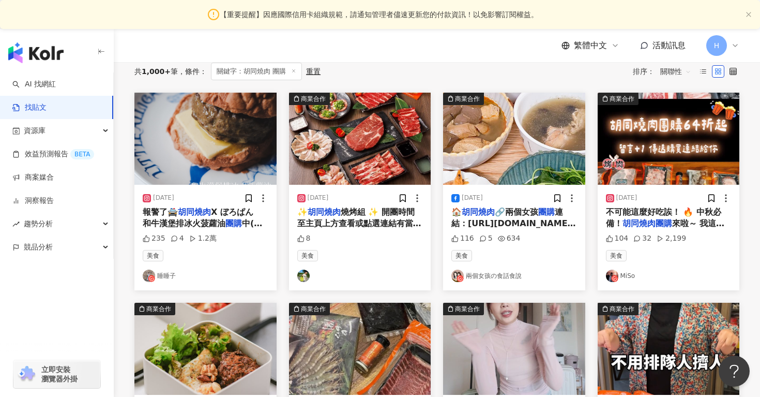
click at [626, 275] on link "MiSo" at bounding box center [669, 275] width 126 height 12
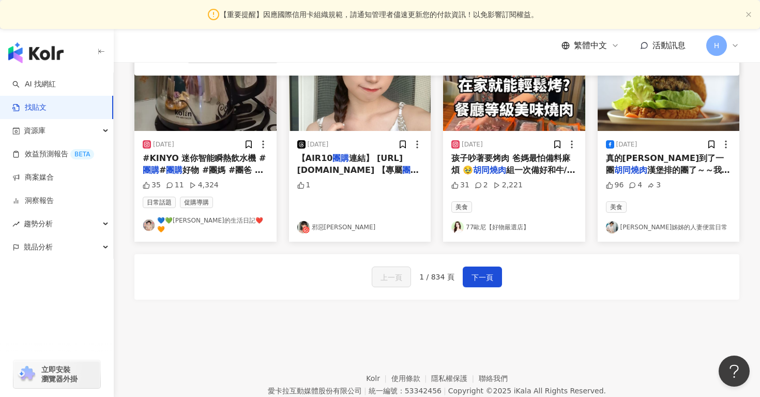
scroll to position [583, 0]
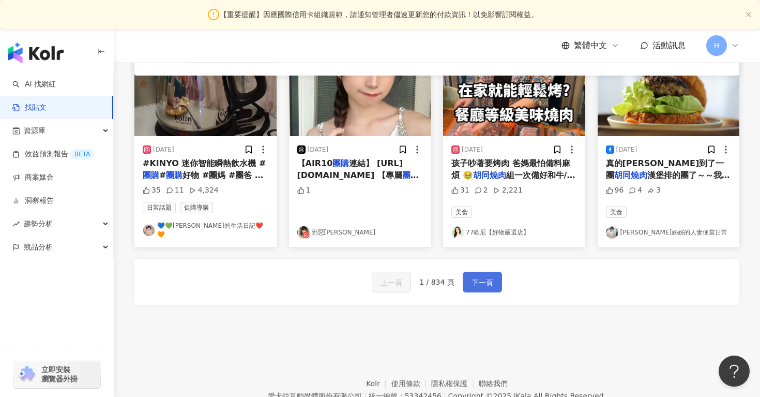
click at [490, 276] on span "下一頁" at bounding box center [483, 282] width 22 height 12
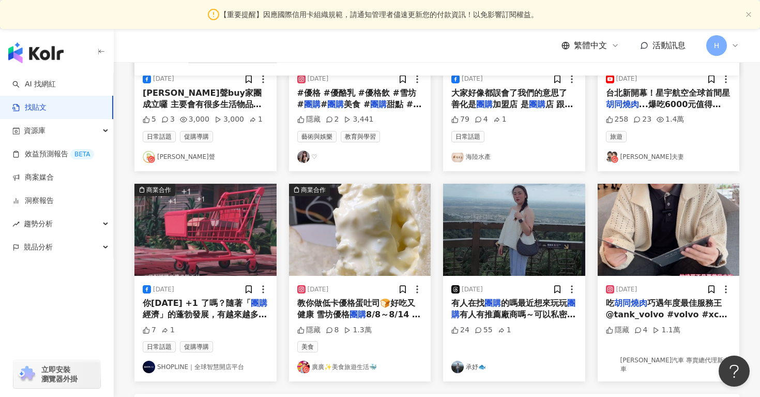
scroll to position [465, 0]
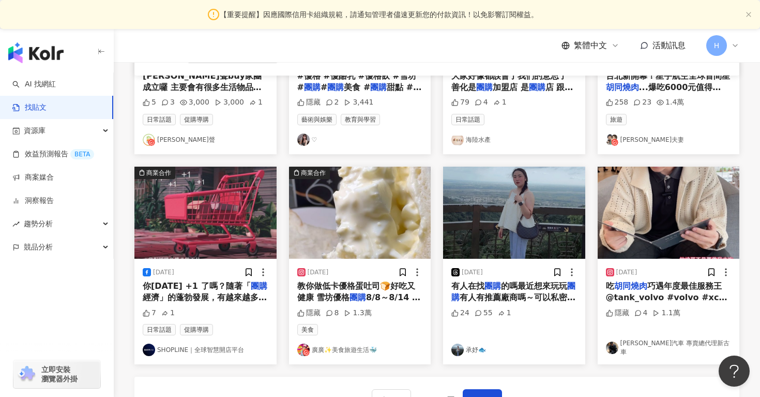
click at [473, 344] on link "承妤🐟" at bounding box center [515, 349] width 126 height 12
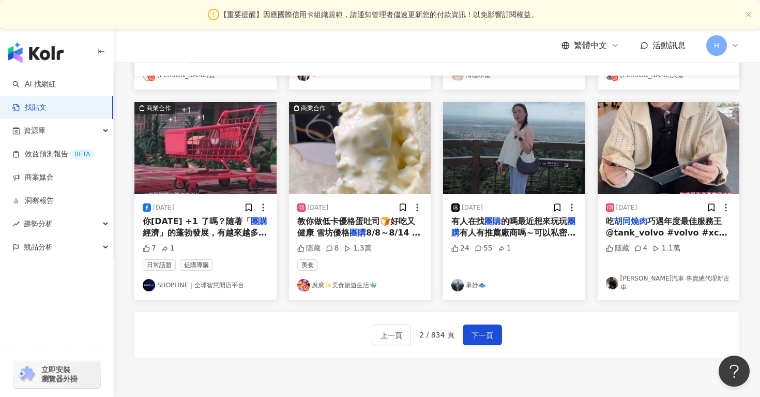
scroll to position [533, 0]
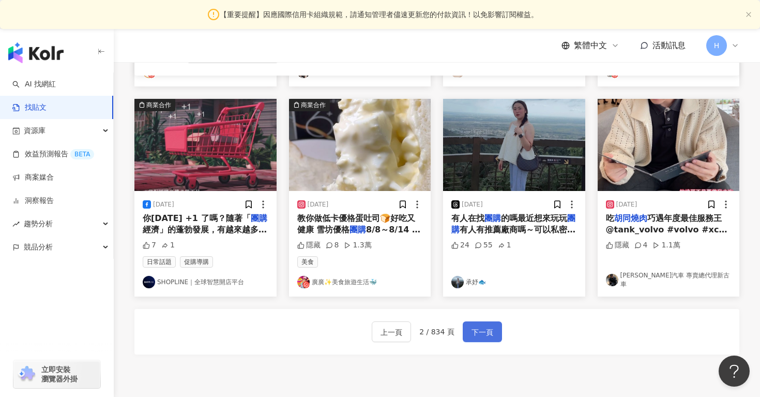
click at [492, 330] on span "下一頁" at bounding box center [483, 332] width 22 height 12
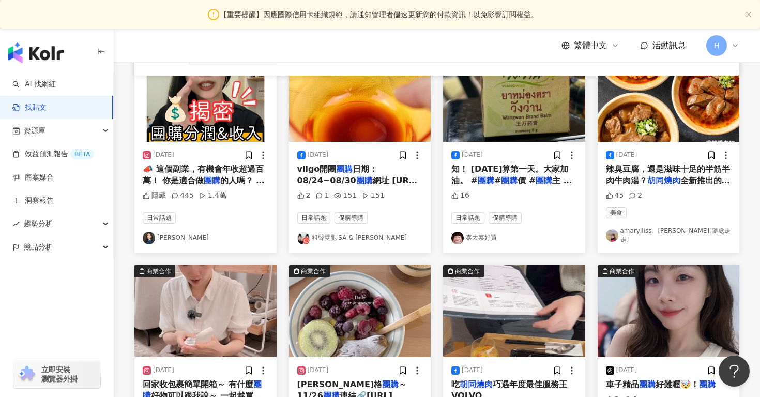
scroll to position [165, 0]
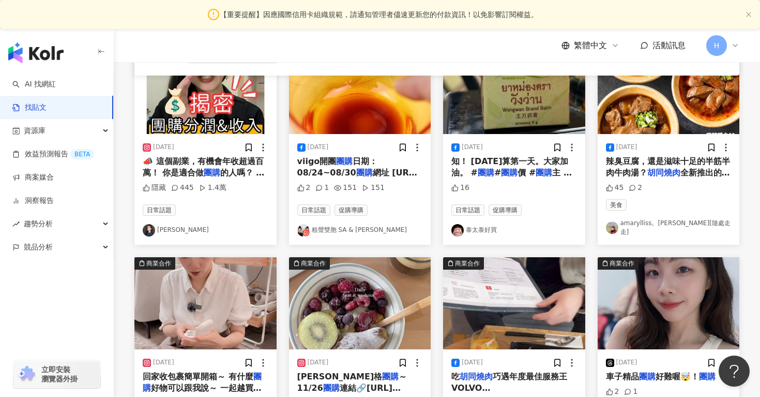
click at [683, 225] on link "amarylliss。艾瑪[隨處走走]" at bounding box center [669, 228] width 126 height 18
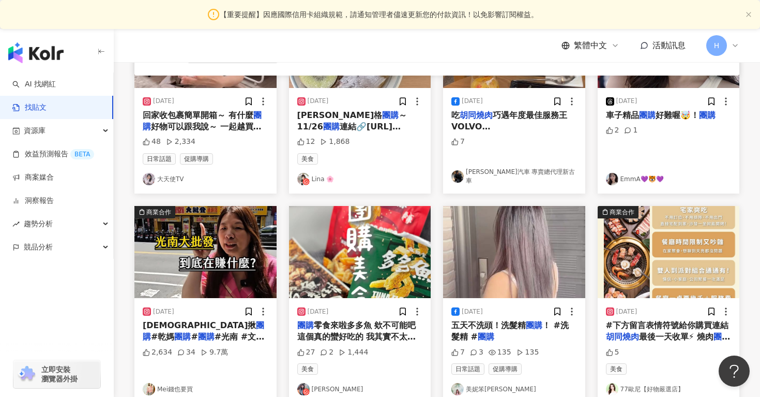
scroll to position [429, 0]
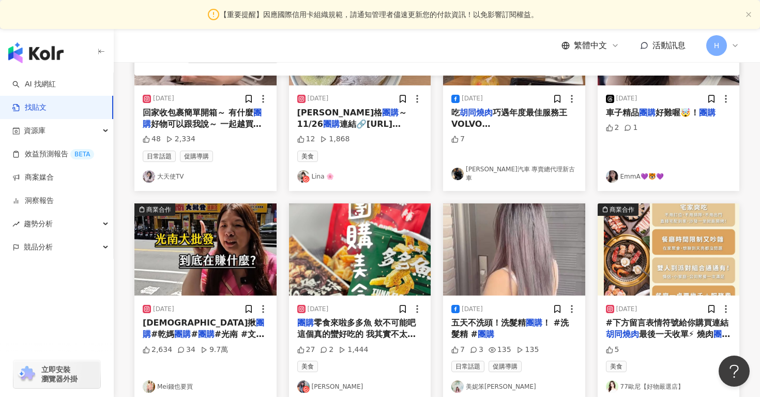
click at [320, 171] on link "Lina 🌸" at bounding box center [360, 176] width 126 height 12
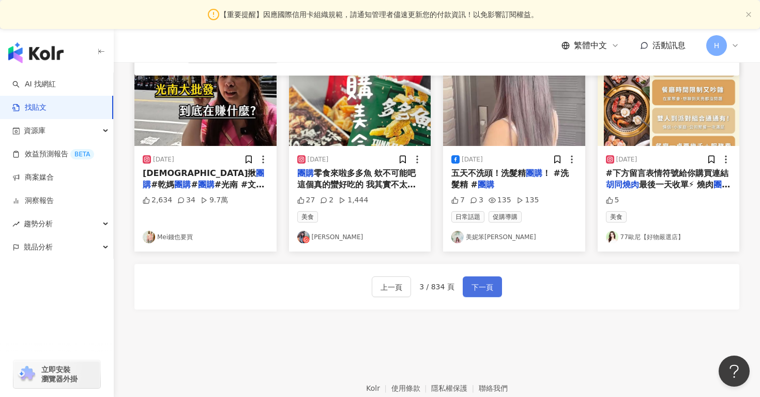
click at [484, 284] on span "下一頁" at bounding box center [483, 287] width 22 height 12
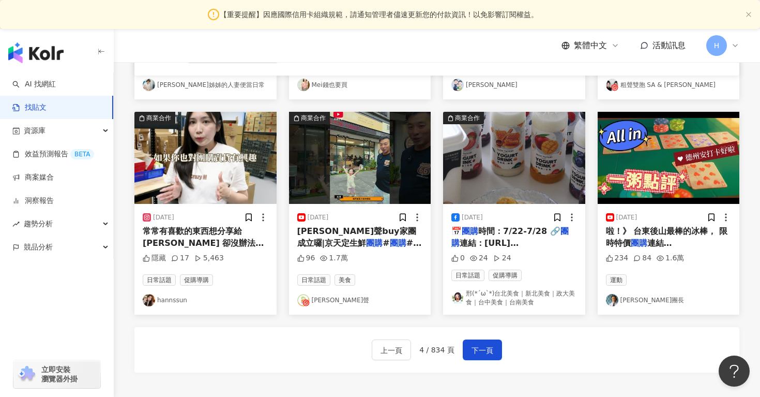
scroll to position [479, 0]
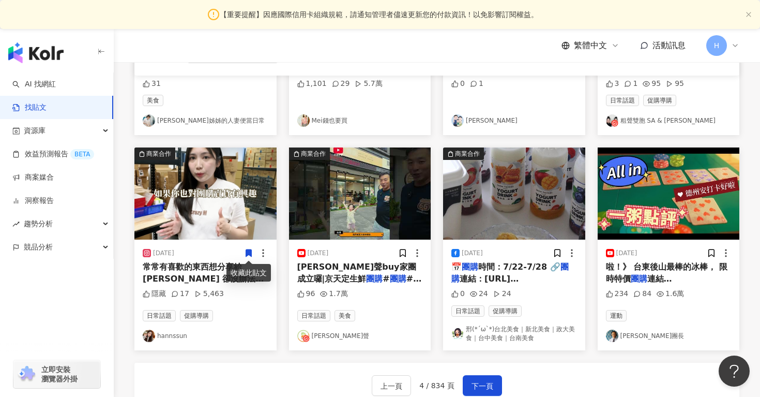
click at [168, 285] on mark "團購" at bounding box center [159, 290] width 17 height 10
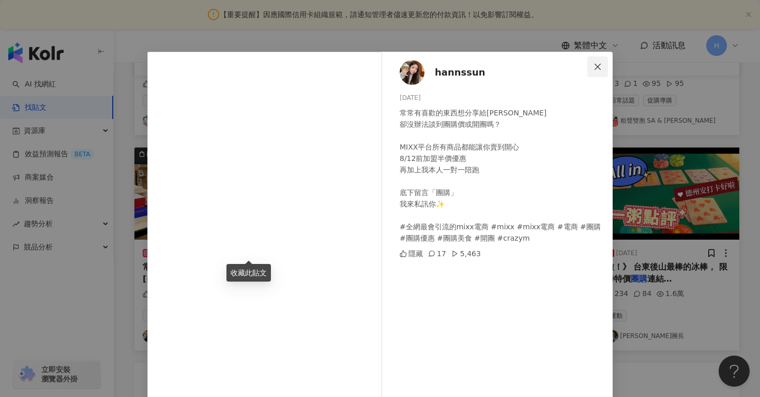
click at [591, 67] on span "Close" at bounding box center [598, 67] width 21 height 8
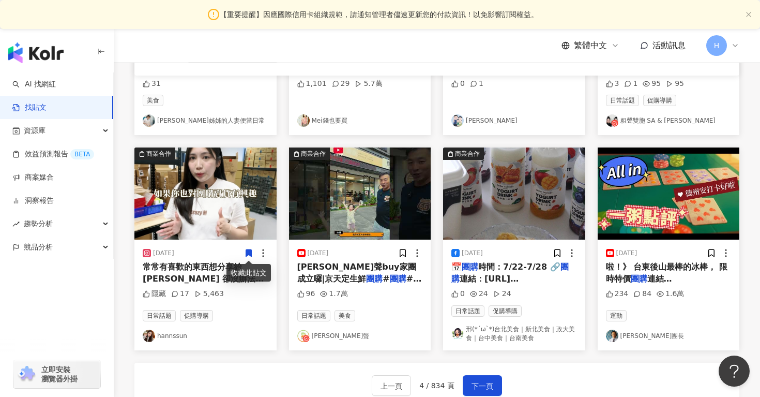
click at [247, 253] on icon at bounding box center [249, 253] width 6 height 7
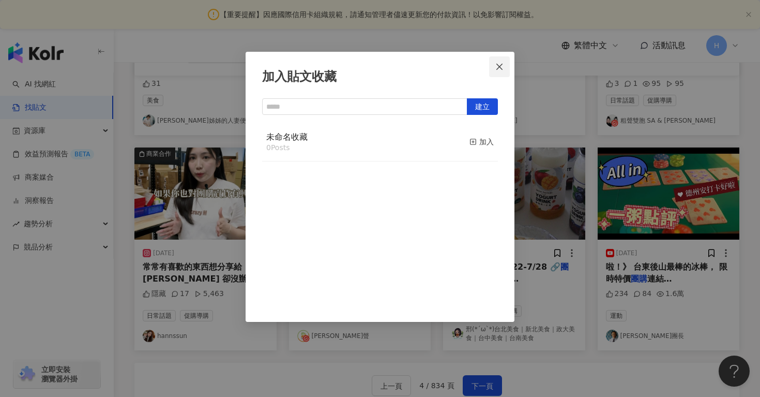
click at [498, 74] on button "Close" at bounding box center [499, 66] width 21 height 21
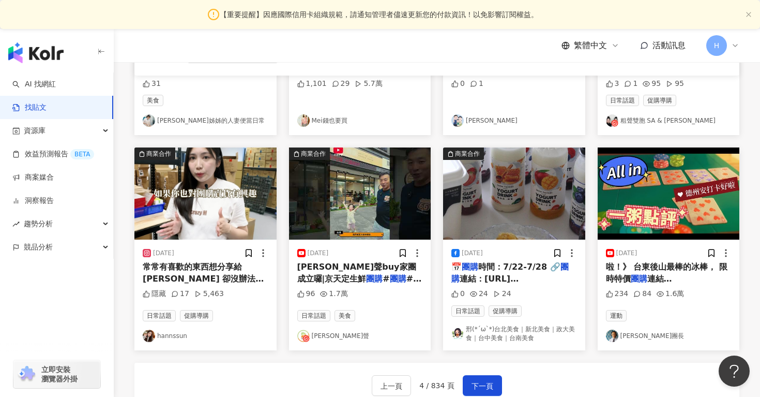
click at [162, 289] on div "隱藏" at bounding box center [154, 294] width 23 height 10
click at [175, 215] on img "button" at bounding box center [205, 193] width 142 height 92
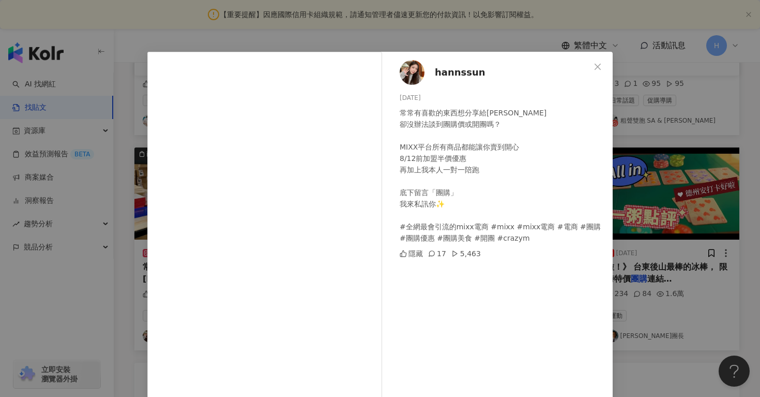
scroll to position [55, 0]
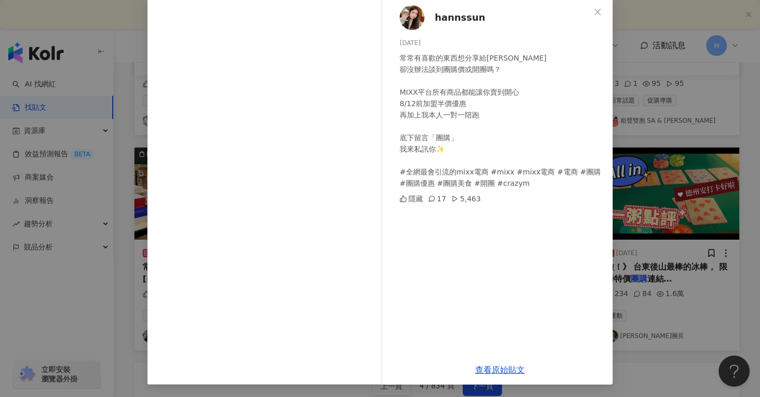
click at [432, 198] on icon at bounding box center [431, 198] width 7 height 7
click at [432, 200] on icon at bounding box center [431, 198] width 7 height 7
click at [504, 370] on link "查看原始貼文" at bounding box center [500, 370] width 50 height 10
click at [598, 11] on icon "close" at bounding box center [598, 11] width 6 height 6
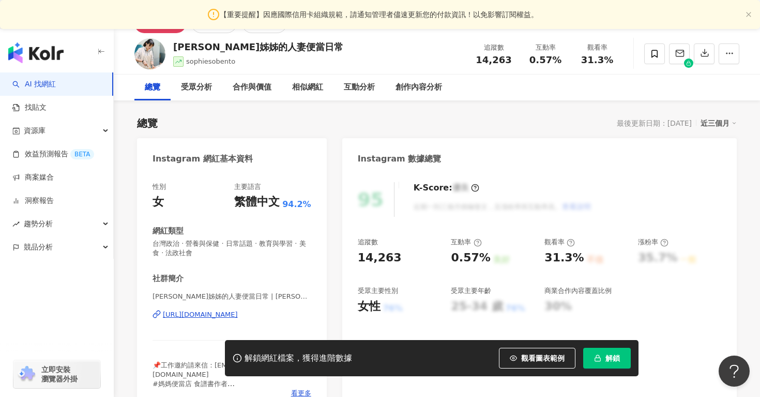
scroll to position [95, 0]
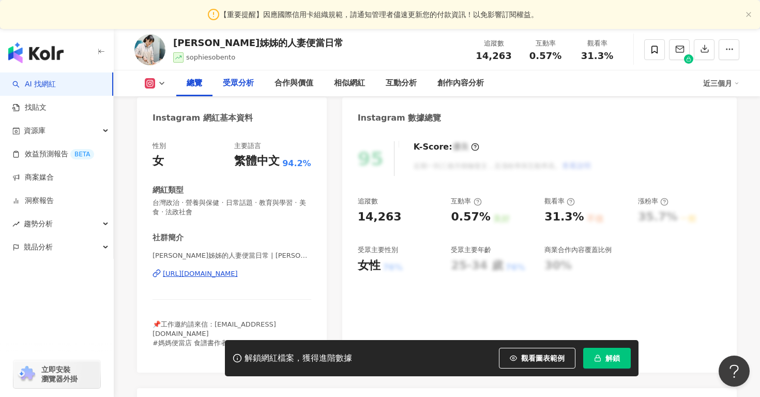
click at [233, 85] on div "受眾分析" at bounding box center [238, 83] width 31 height 12
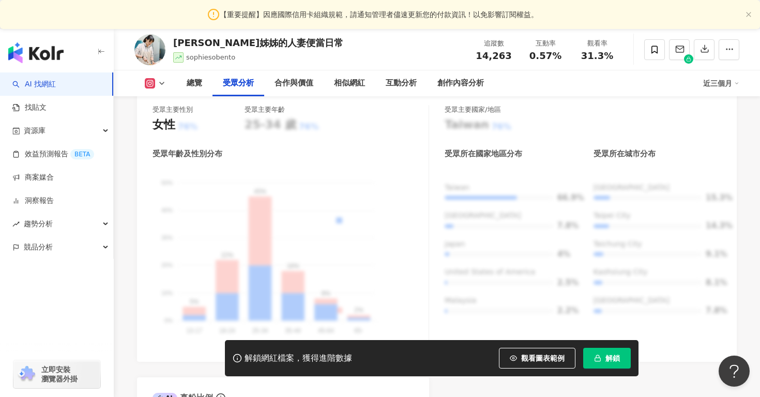
scroll to position [979, 0]
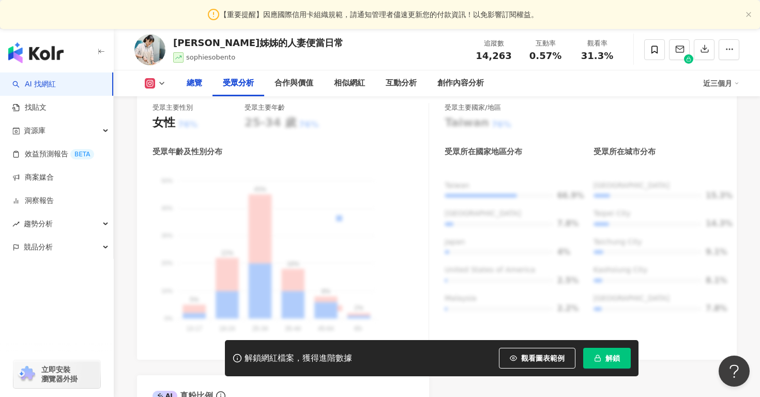
click at [197, 82] on div "總覽" at bounding box center [195, 83] width 16 height 12
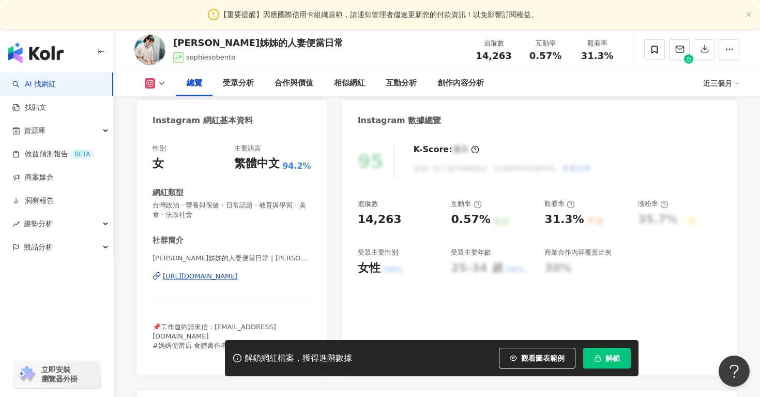
click at [238, 276] on div "https://www.instagram.com/sophiesobento/" at bounding box center [200, 276] width 75 height 9
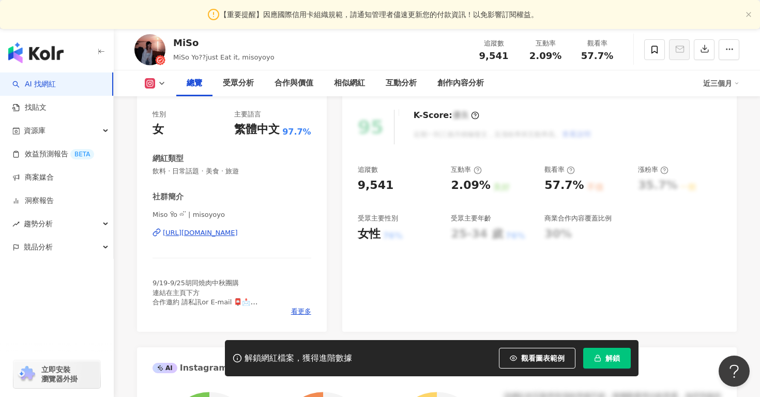
scroll to position [129, 0]
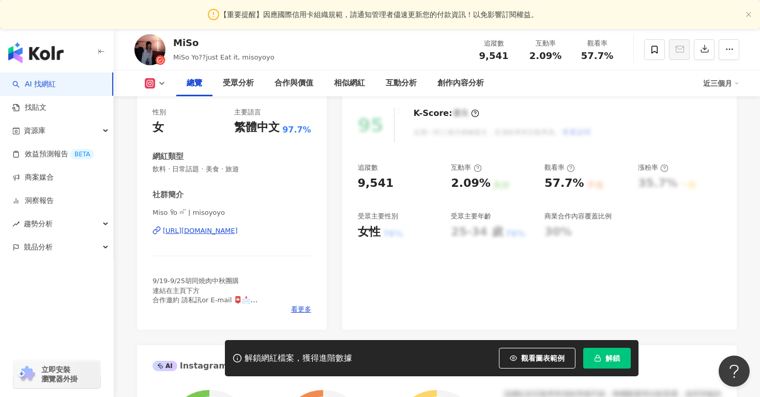
click at [238, 233] on div "[URL][DOMAIN_NAME]" at bounding box center [200, 230] width 75 height 9
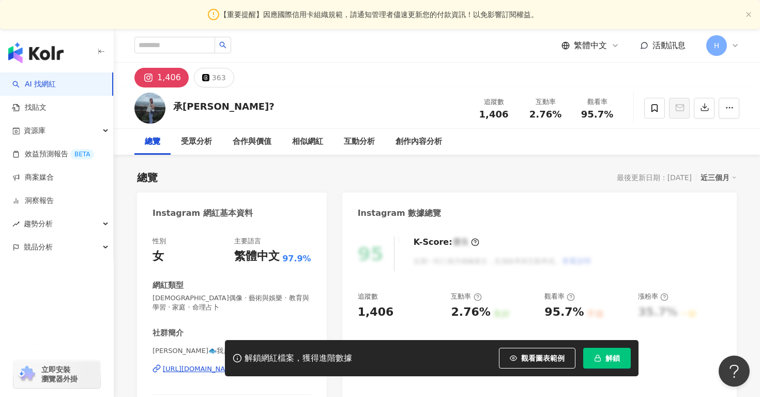
scroll to position [188, 0]
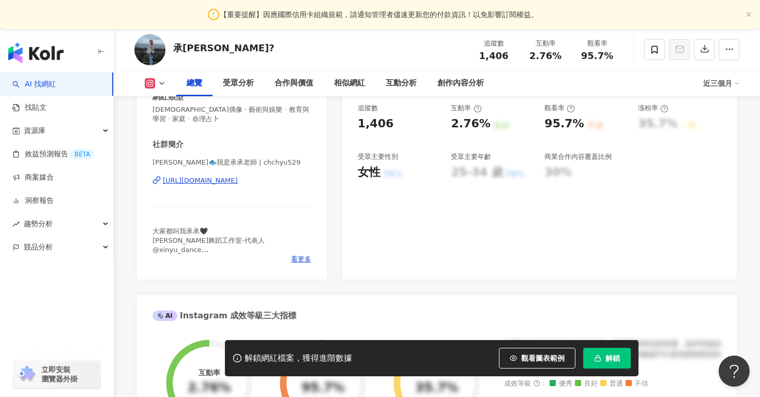
click at [238, 176] on div "https://www.instagram.com/chchyu529/" at bounding box center [200, 180] width 75 height 9
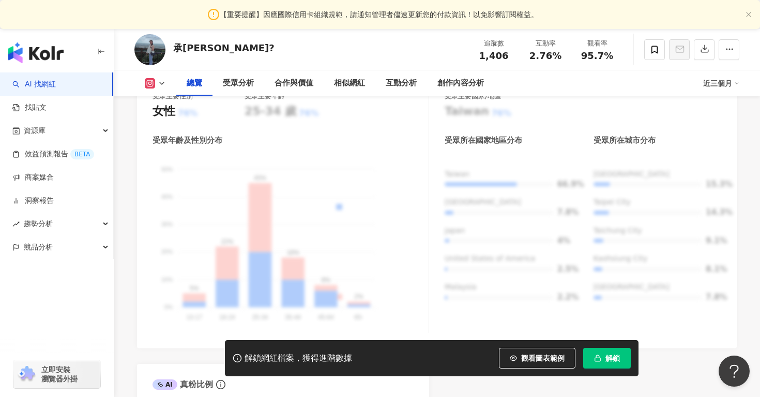
scroll to position [1121, 0]
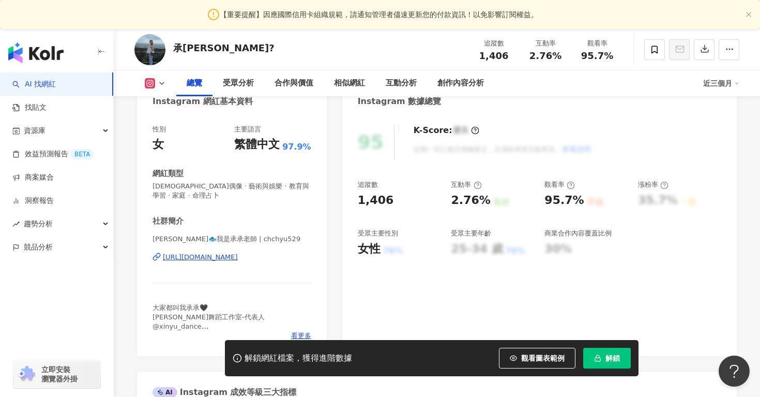
scroll to position [115, 0]
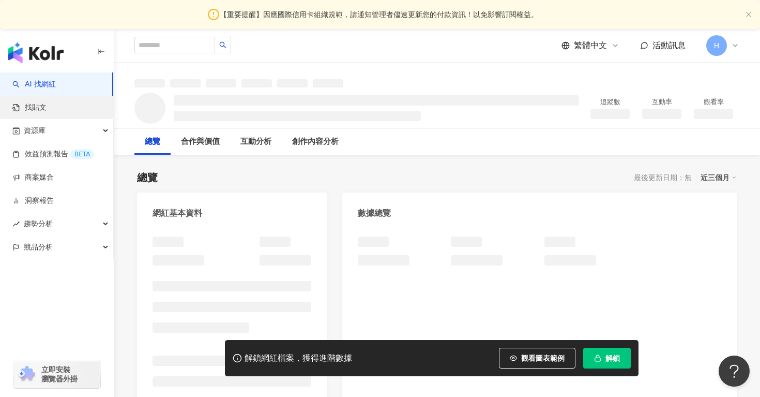
click at [47, 113] on link "找貼文" at bounding box center [29, 107] width 34 height 10
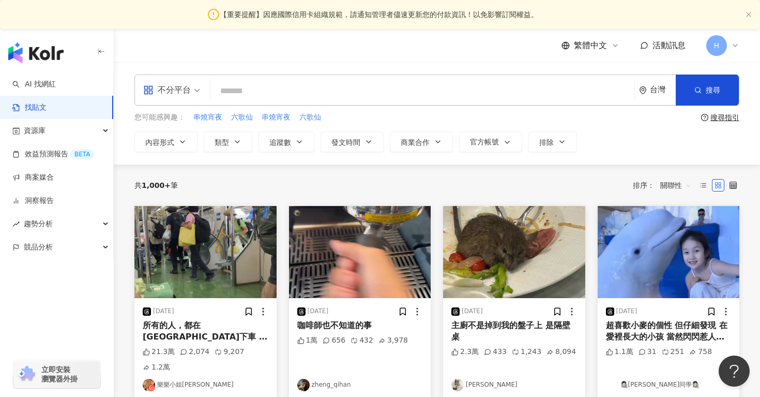
click at [265, 85] on input "search" at bounding box center [423, 91] width 416 height 22
type input "*"
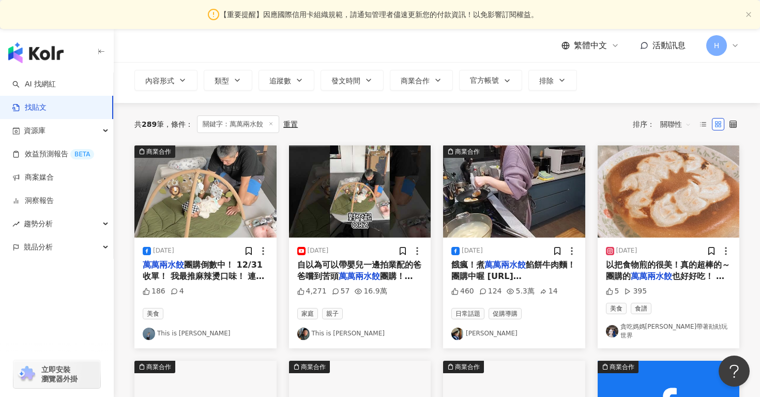
scroll to position [67, 0]
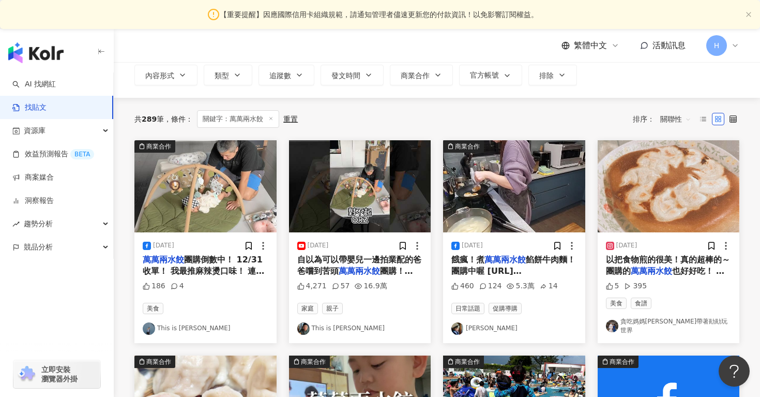
click at [645, 324] on link "貪吃媽媽[PERSON_NAME]帶著勛勛玩世界" at bounding box center [669, 326] width 126 height 18
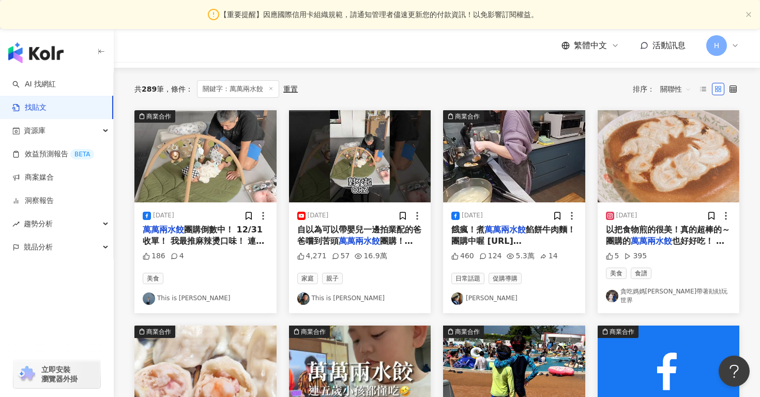
scroll to position [107, 0]
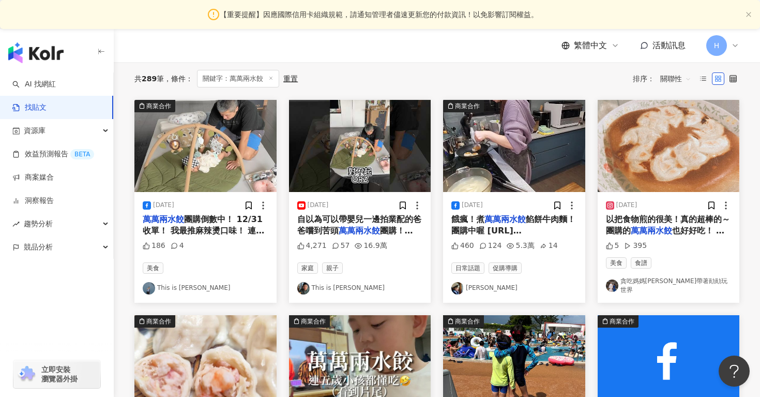
click at [337, 285] on link "This is Ken" at bounding box center [360, 288] width 126 height 12
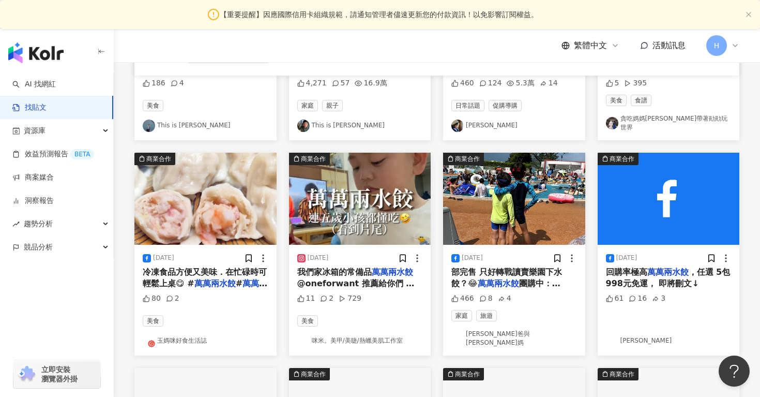
scroll to position [277, 0]
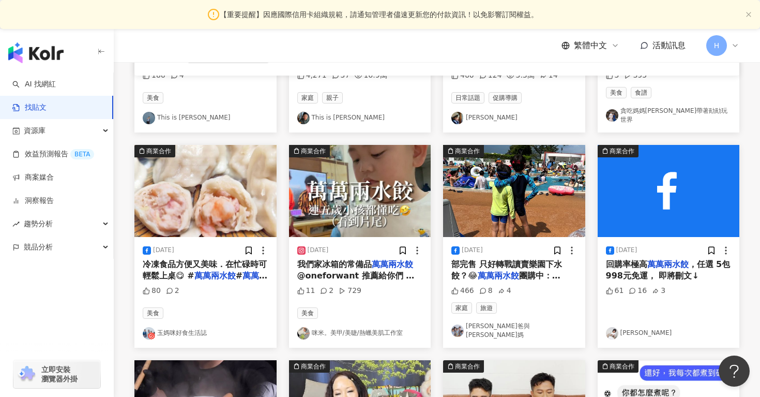
click at [197, 327] on link "玉媽咪好食生活誌" at bounding box center [206, 333] width 126 height 12
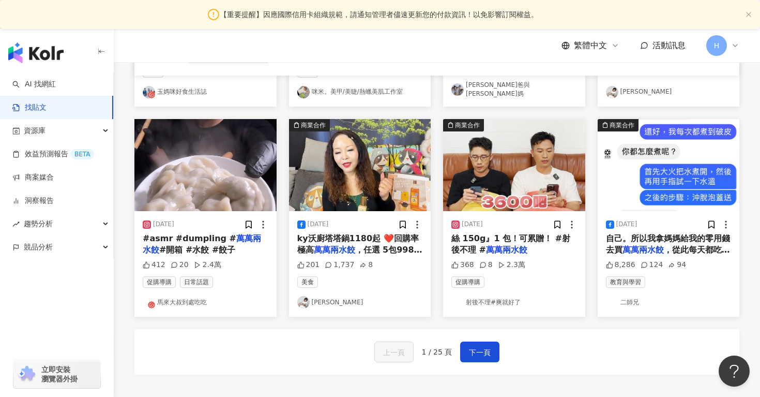
scroll to position [551, 0]
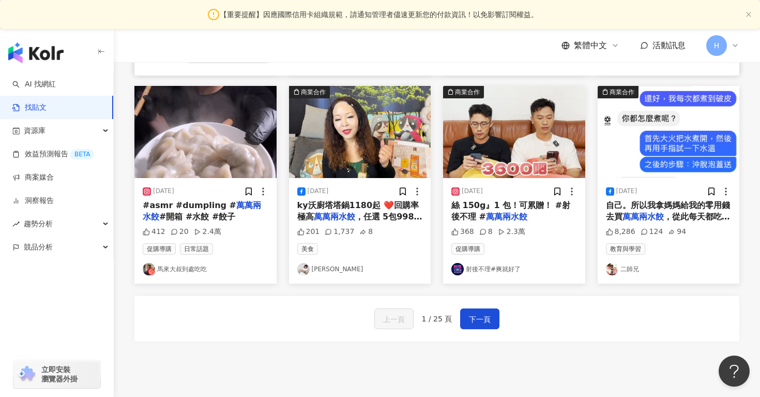
click at [176, 263] on link "馬來大叔到處吃吃" at bounding box center [206, 269] width 126 height 12
click at [491, 312] on button "下一頁" at bounding box center [479, 318] width 39 height 21
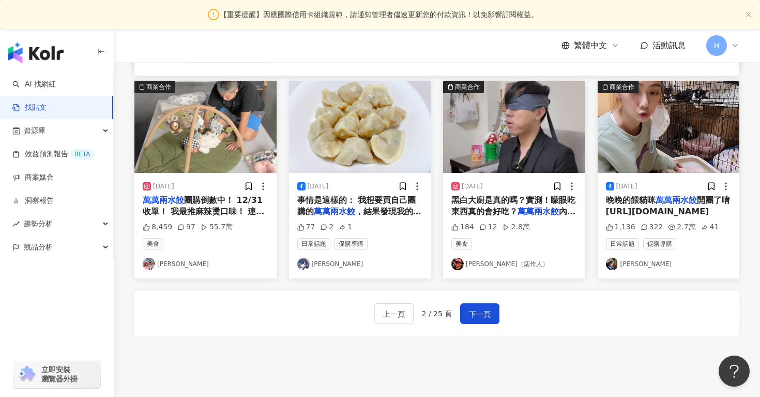
click at [185, 260] on link "Ken Young" at bounding box center [206, 264] width 126 height 12
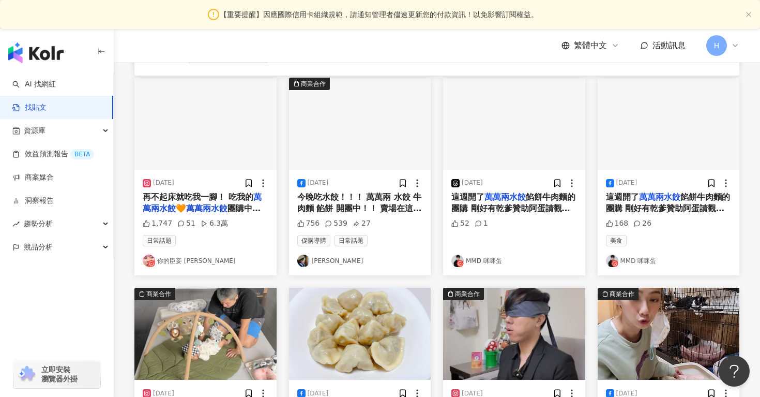
scroll to position [344, 0]
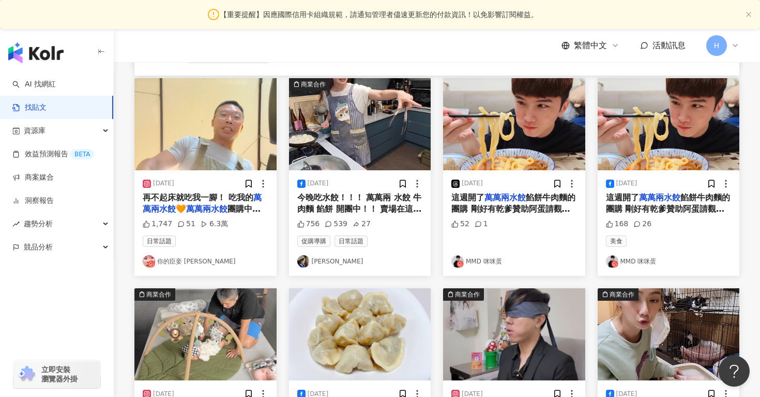
click at [496, 255] on link "MMD 咪咪蛋" at bounding box center [515, 261] width 126 height 12
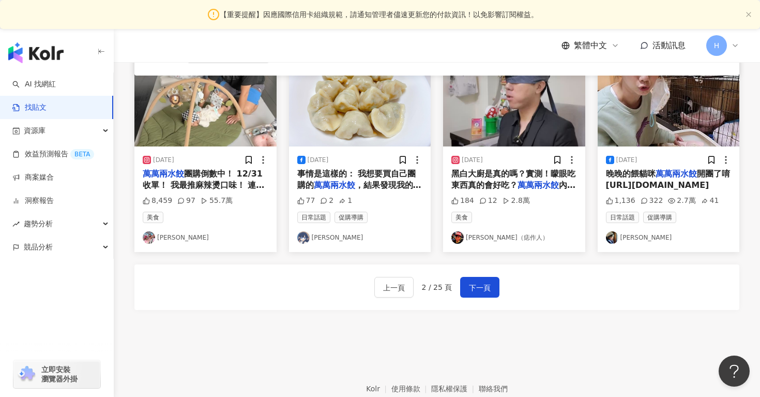
scroll to position [576, 0]
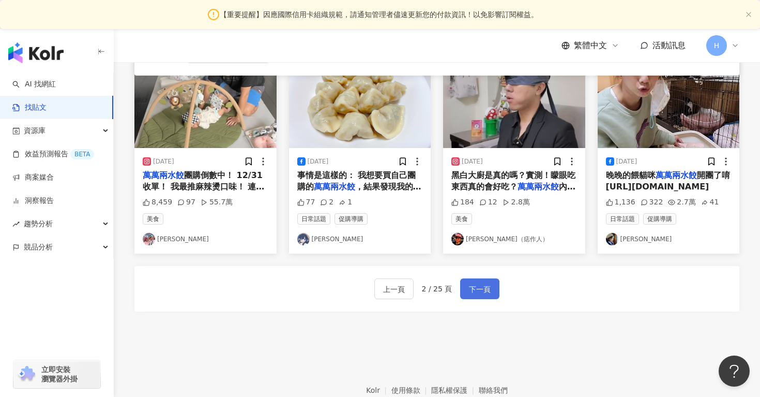
click at [479, 283] on span "下一頁" at bounding box center [480, 289] width 22 height 12
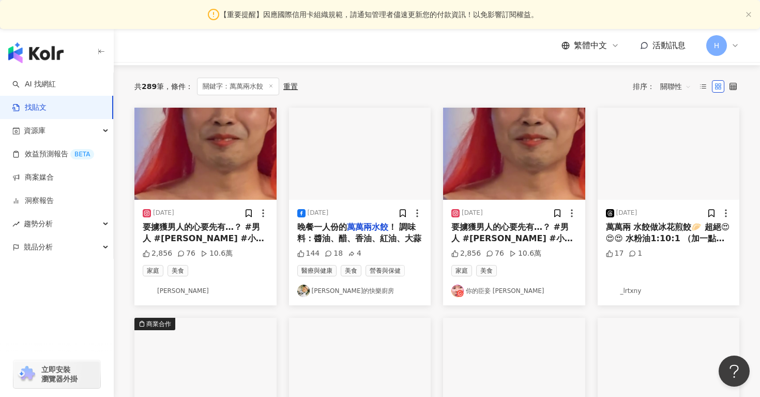
scroll to position [97, 0]
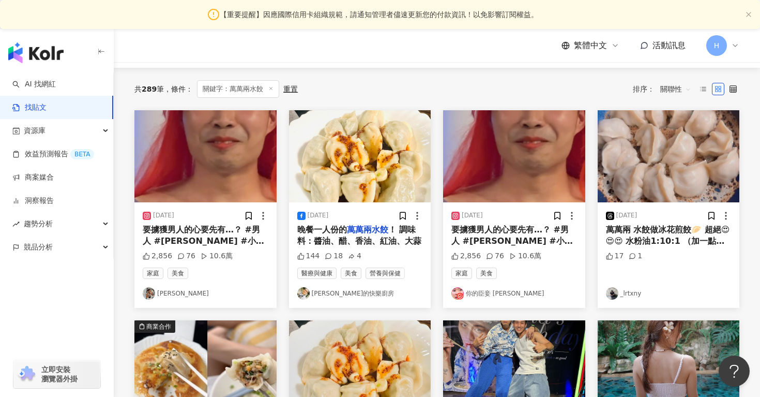
click at [340, 293] on link "吳開文的快樂廚房" at bounding box center [360, 293] width 126 height 12
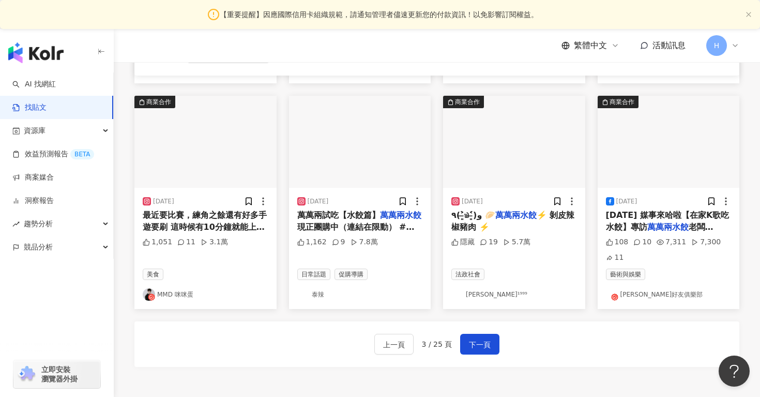
scroll to position [583, 0]
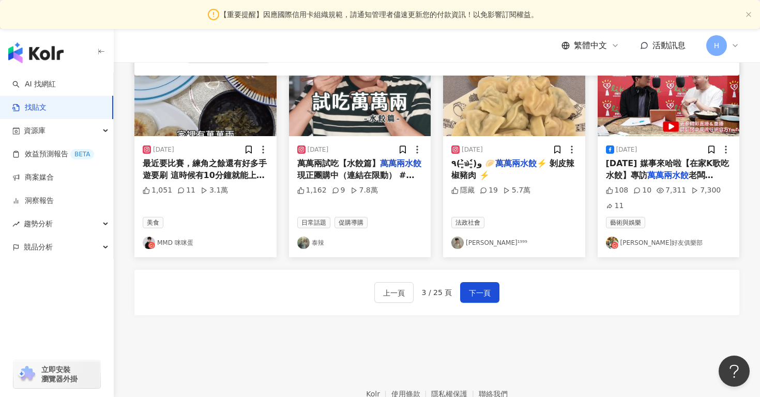
click at [479, 242] on link "陳可群 ¹⁹⁹⁹" at bounding box center [515, 242] width 126 height 12
click at [483, 288] on span "下一頁" at bounding box center [480, 293] width 22 height 12
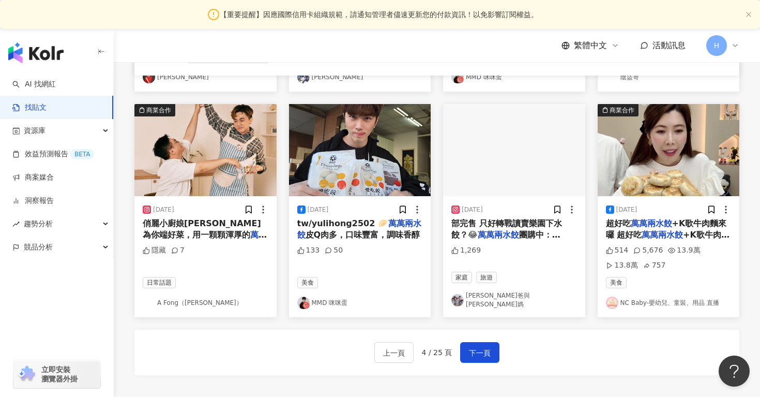
scroll to position [535, 0]
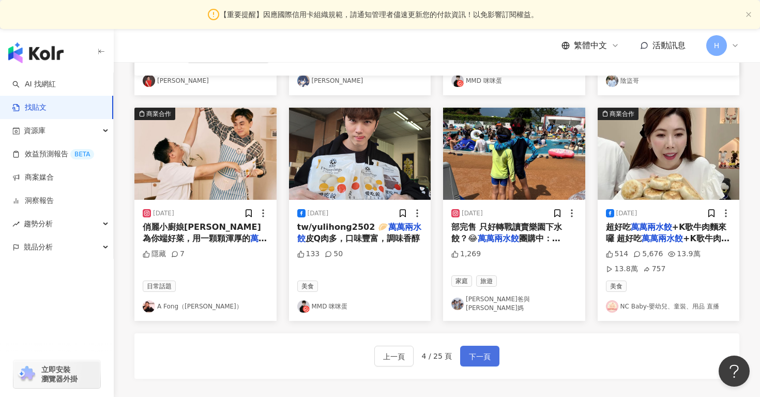
click at [476, 360] on span "下一頁" at bounding box center [480, 356] width 22 height 12
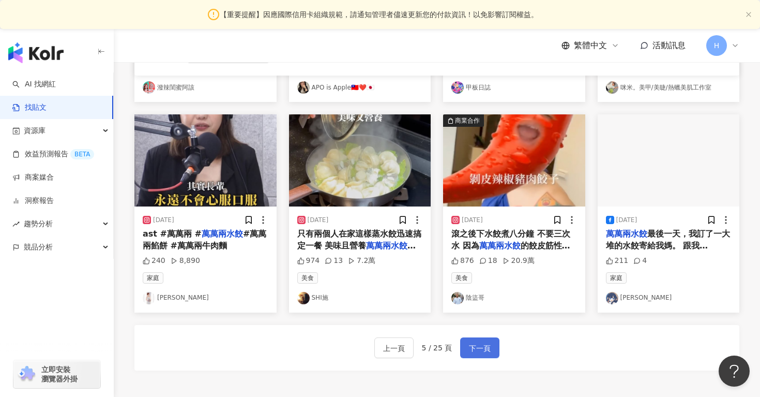
scroll to position [504, 0]
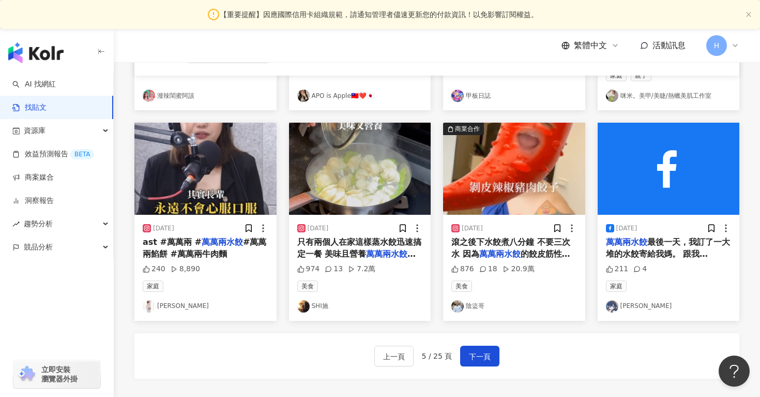
click at [317, 304] on link "SHI施" at bounding box center [360, 306] width 126 height 12
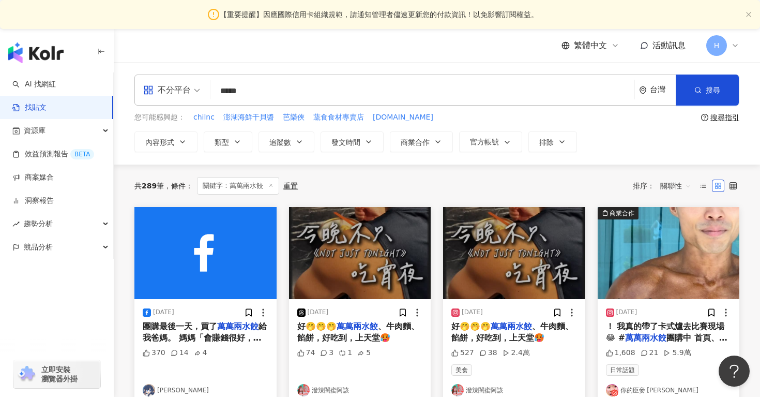
drag, startPoint x: 266, startPoint y: 96, endPoint x: 205, endPoint y: 97, distance: 61.5
click at [205, 97] on div "不分平台 萬萬兩水餃 ***** 台灣 搜尋" at bounding box center [436, 89] width 605 height 31
type input "*"
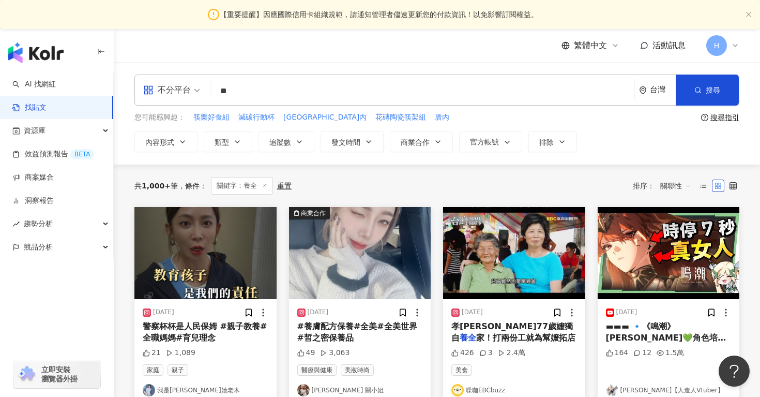
type input "**"
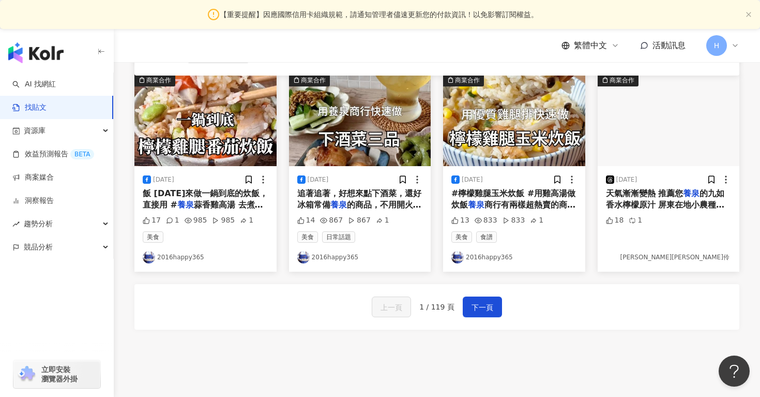
scroll to position [559, 0]
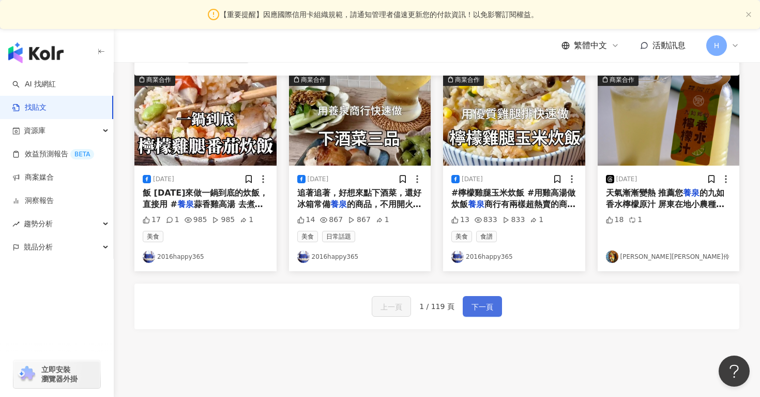
click at [472, 304] on span "下一頁" at bounding box center [483, 306] width 22 height 12
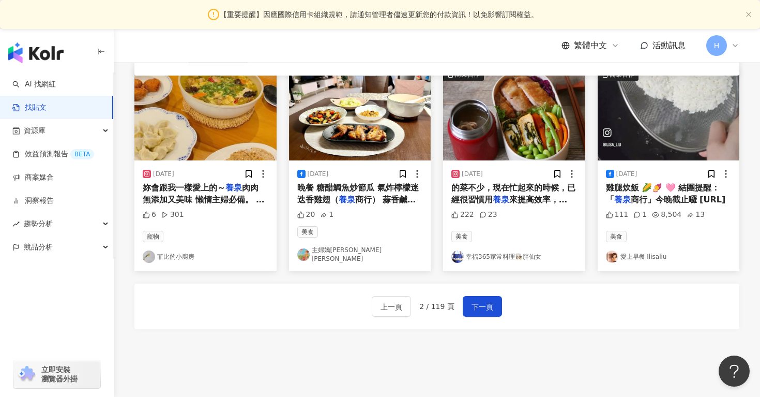
click at [181, 253] on link "菲比的小廚房" at bounding box center [206, 256] width 126 height 12
click at [478, 303] on span "下一頁" at bounding box center [483, 306] width 22 height 12
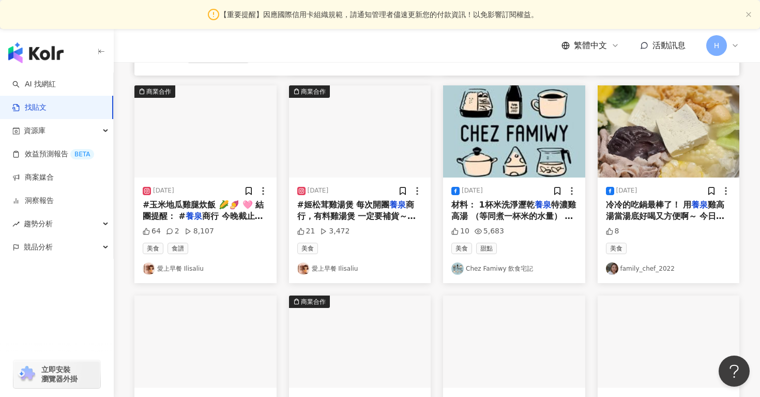
scroll to position [334, 0]
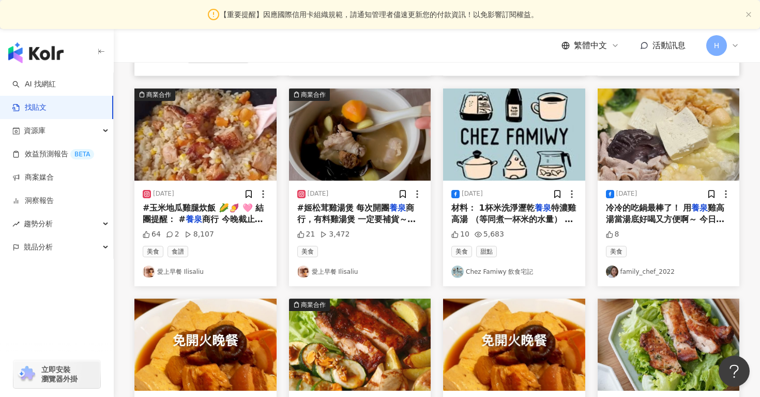
click at [517, 269] on link "Chez Famiwy 飲食宅記" at bounding box center [515, 271] width 126 height 12
click at [170, 266] on link "愛上早餐 Ilisaliu" at bounding box center [206, 271] width 126 height 12
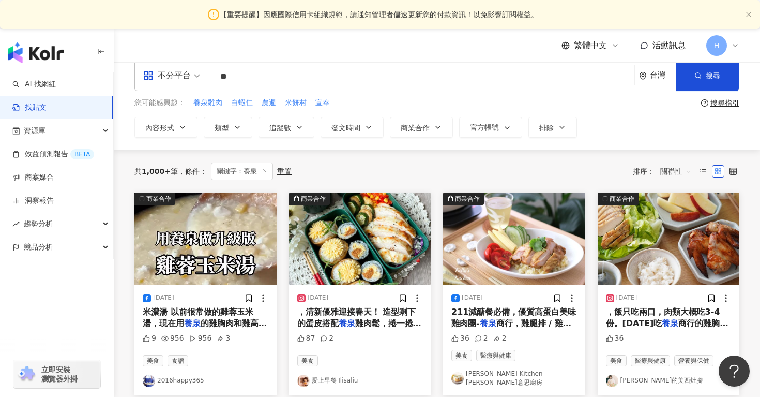
scroll to position [13, 0]
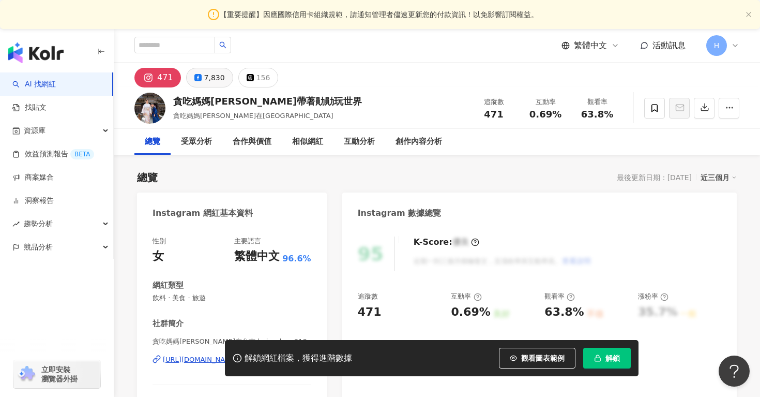
click at [211, 80] on div "7,830" at bounding box center [214, 77] width 21 height 14
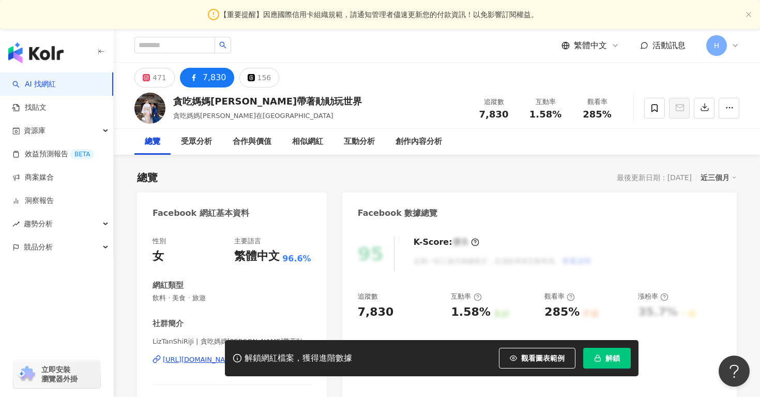
scroll to position [143, 0]
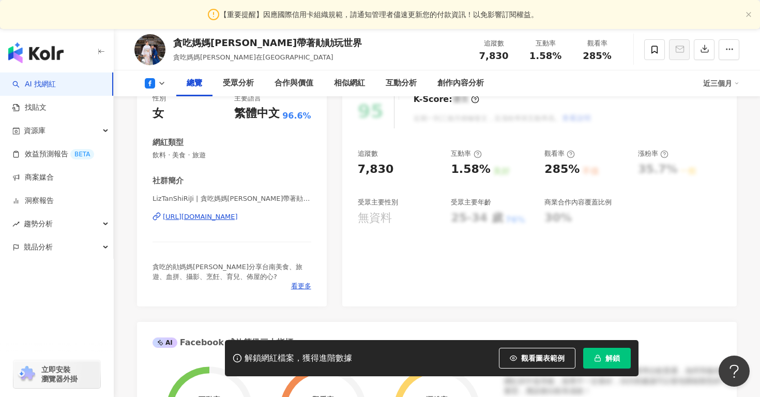
click at [238, 218] on div "[URL][DOMAIN_NAME]" at bounding box center [200, 216] width 75 height 9
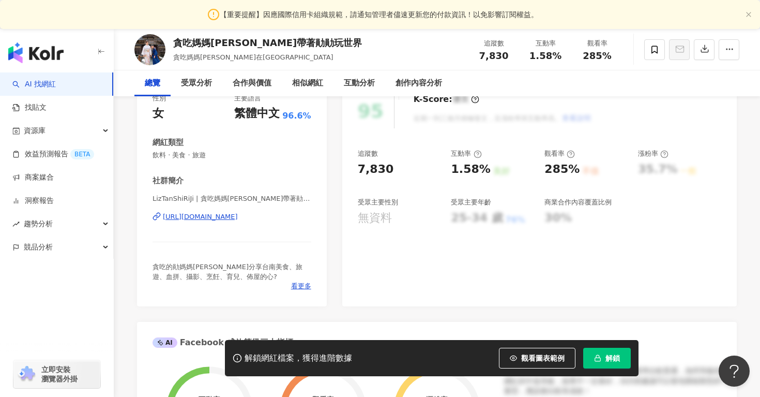
scroll to position [0, 0]
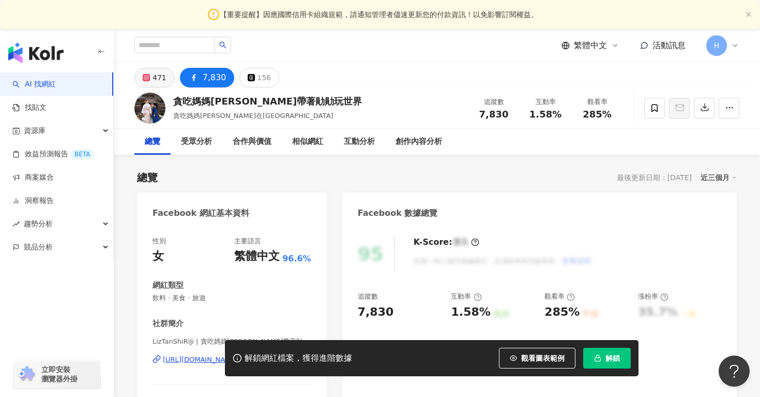
click at [159, 86] on button "471" at bounding box center [154, 78] width 40 height 20
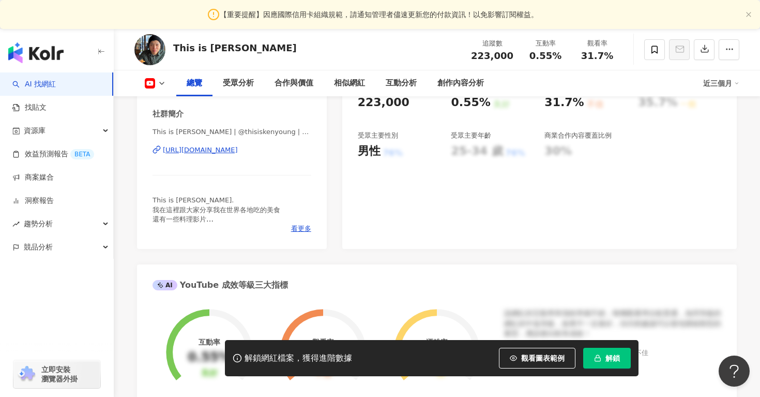
scroll to position [210, 0]
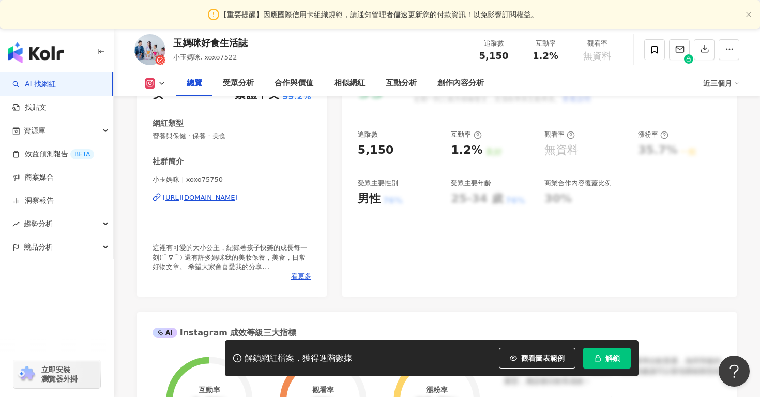
scroll to position [184, 0]
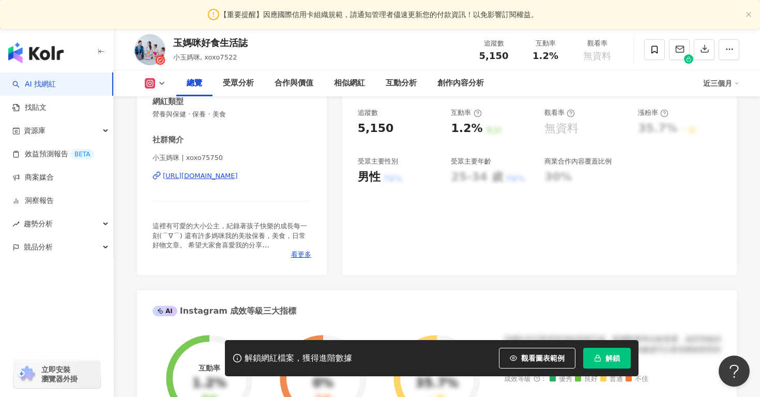
click at [213, 174] on div "[URL][DOMAIN_NAME]" at bounding box center [200, 175] width 75 height 9
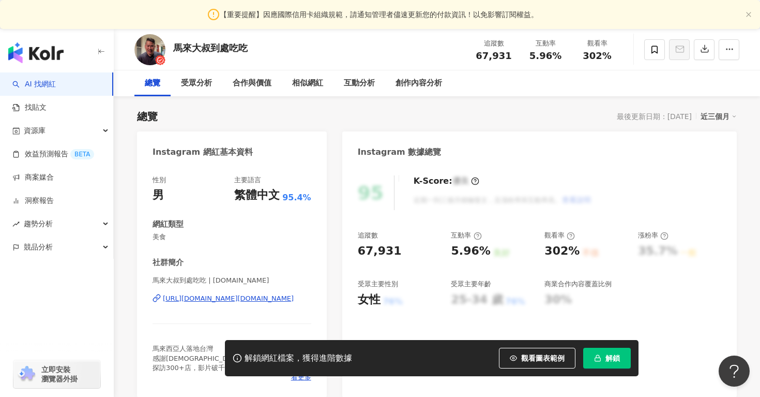
scroll to position [62, 0]
click at [221, 297] on div "https://www.instagram.com/makan.tw.food/" at bounding box center [228, 297] width 131 height 9
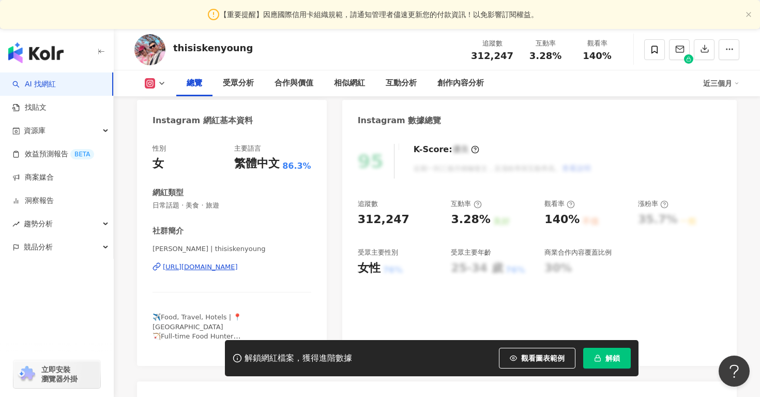
scroll to position [96, 0]
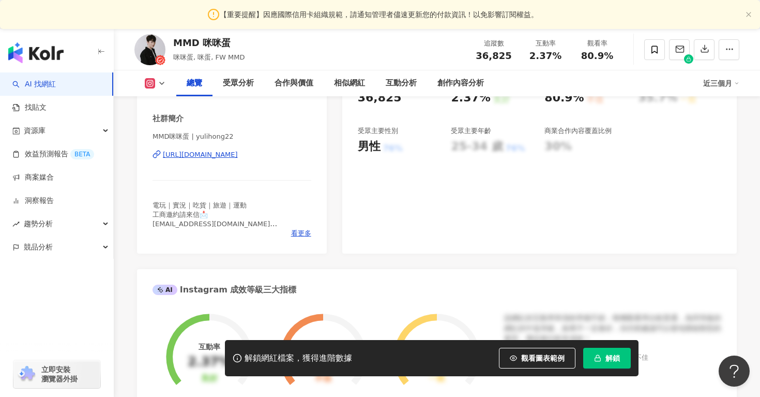
click at [238, 156] on div "https://www.instagram.com/yulihong22/" at bounding box center [200, 154] width 75 height 9
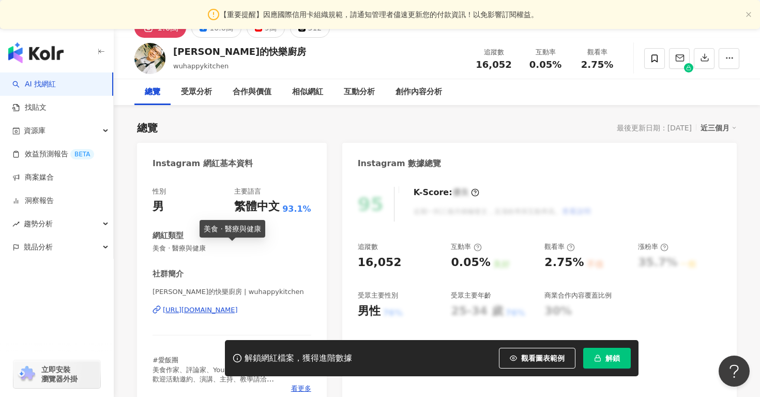
scroll to position [51, 0]
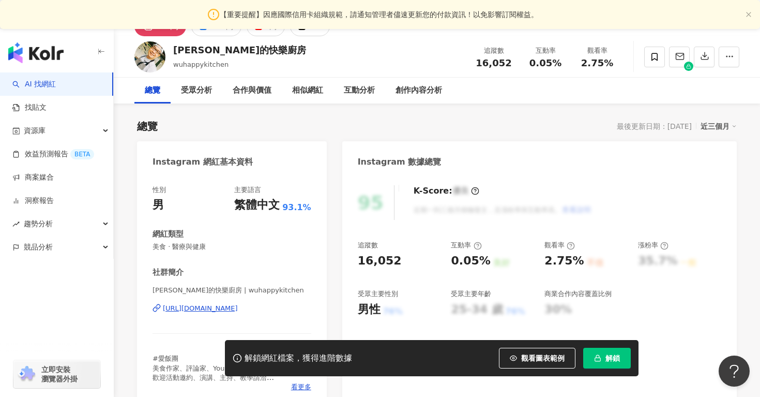
click at [208, 307] on div "https://www.instagram.com/wuhappykitchen/" at bounding box center [200, 308] width 75 height 9
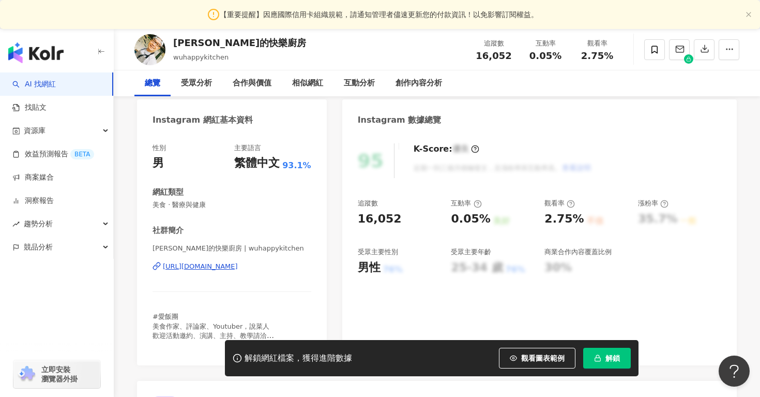
scroll to position [0, 0]
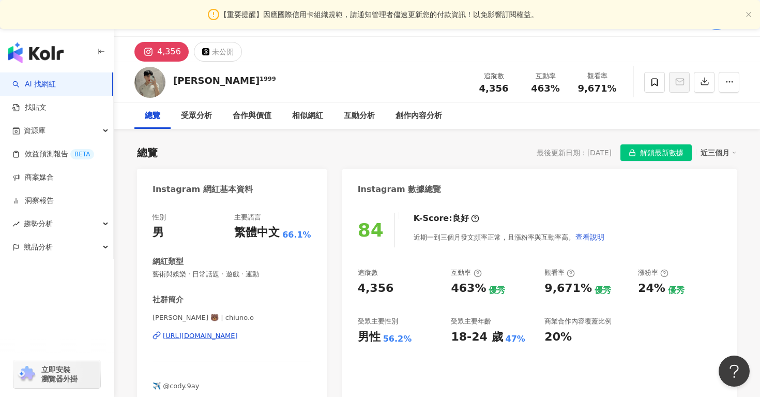
scroll to position [22, 0]
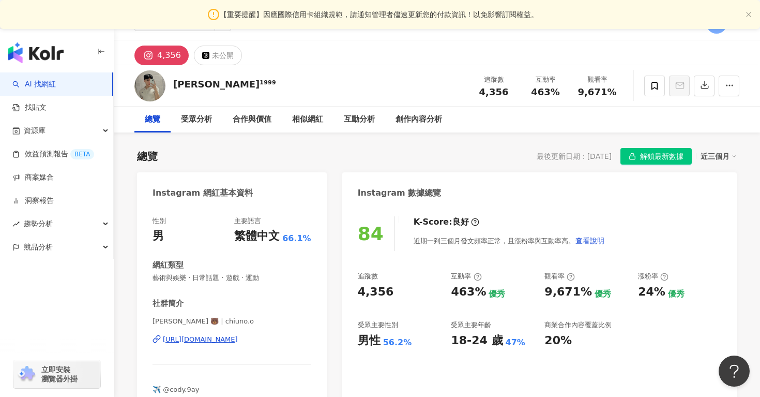
click at [182, 335] on div "[URL][DOMAIN_NAME]" at bounding box center [200, 339] width 75 height 9
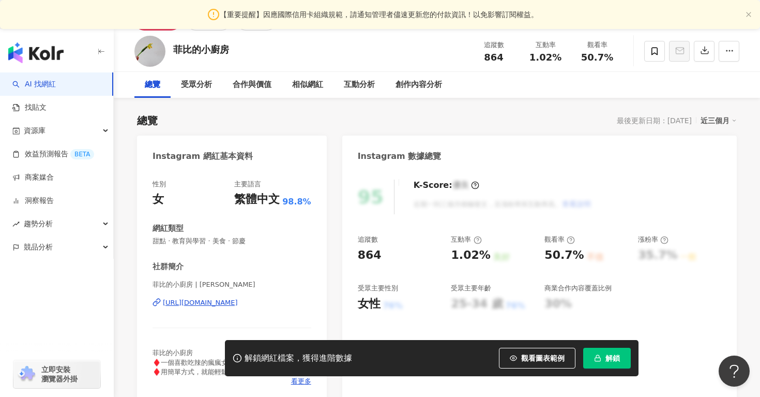
scroll to position [57, 0]
click at [237, 303] on div "[URL][DOMAIN_NAME]" at bounding box center [200, 301] width 75 height 9
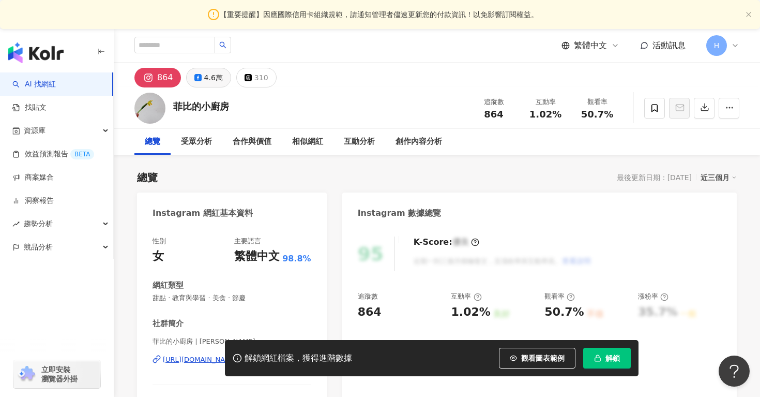
click at [215, 76] on div "4.6萬" at bounding box center [213, 77] width 19 height 14
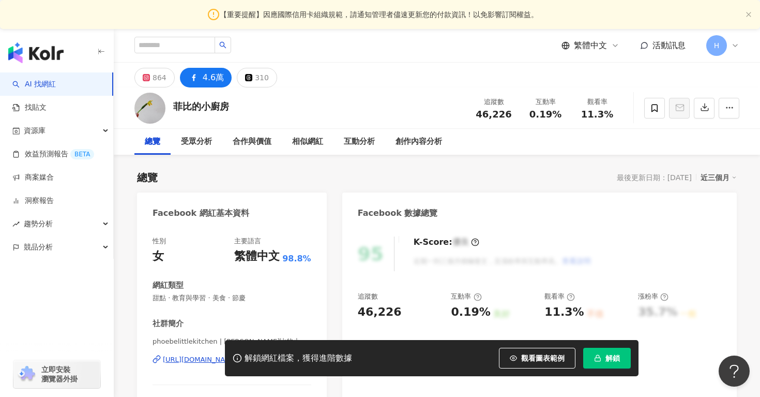
click at [208, 80] on div "4.6萬" at bounding box center [213, 77] width 21 height 14
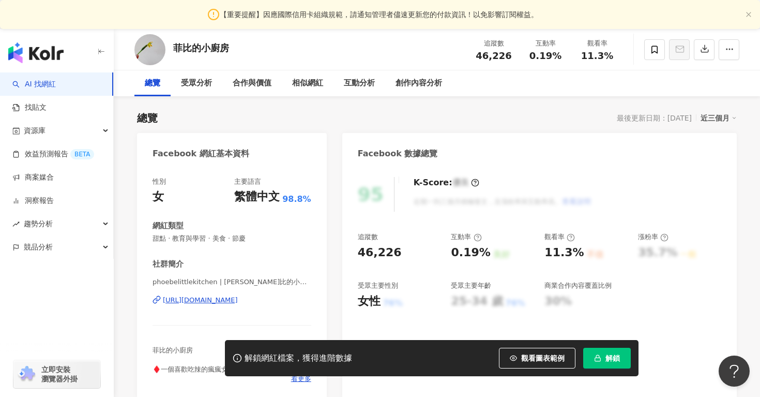
scroll to position [67, 0]
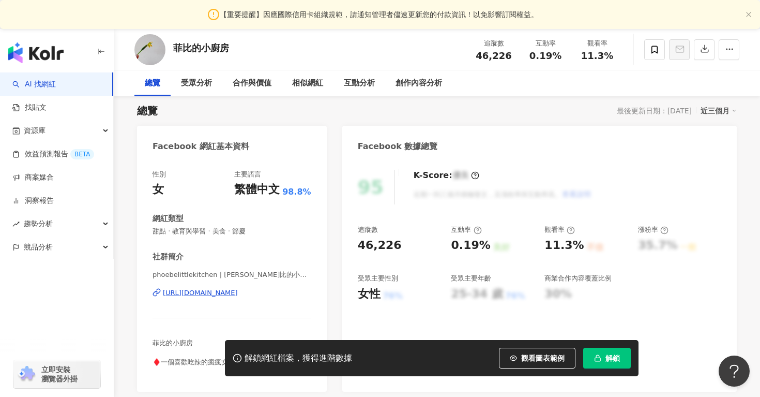
click at [227, 292] on div "https://www.facebook.com/485206024878788" at bounding box center [200, 292] width 75 height 9
